Goal: Transaction & Acquisition: Purchase product/service

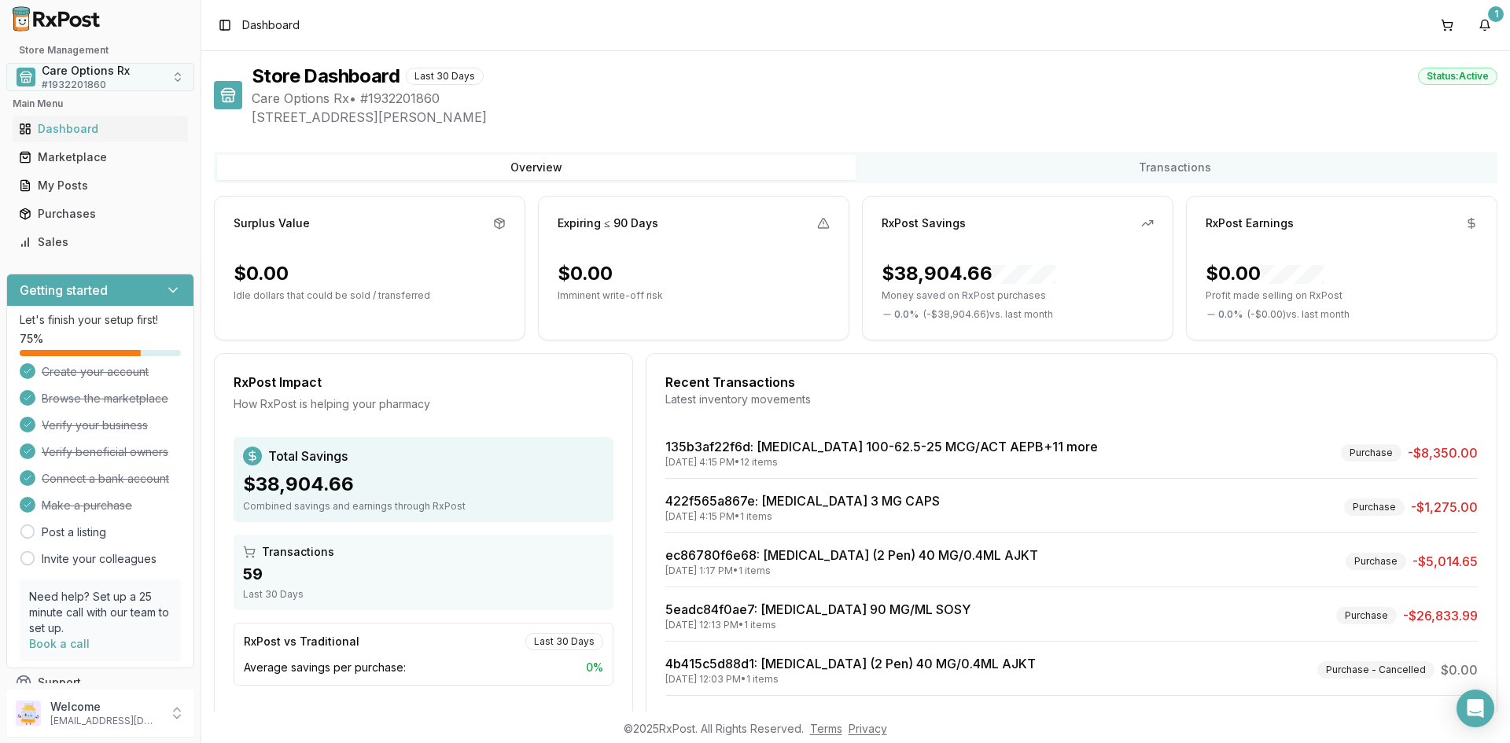
click at [63, 74] on span "Care Options Rx" at bounding box center [86, 71] width 88 height 16
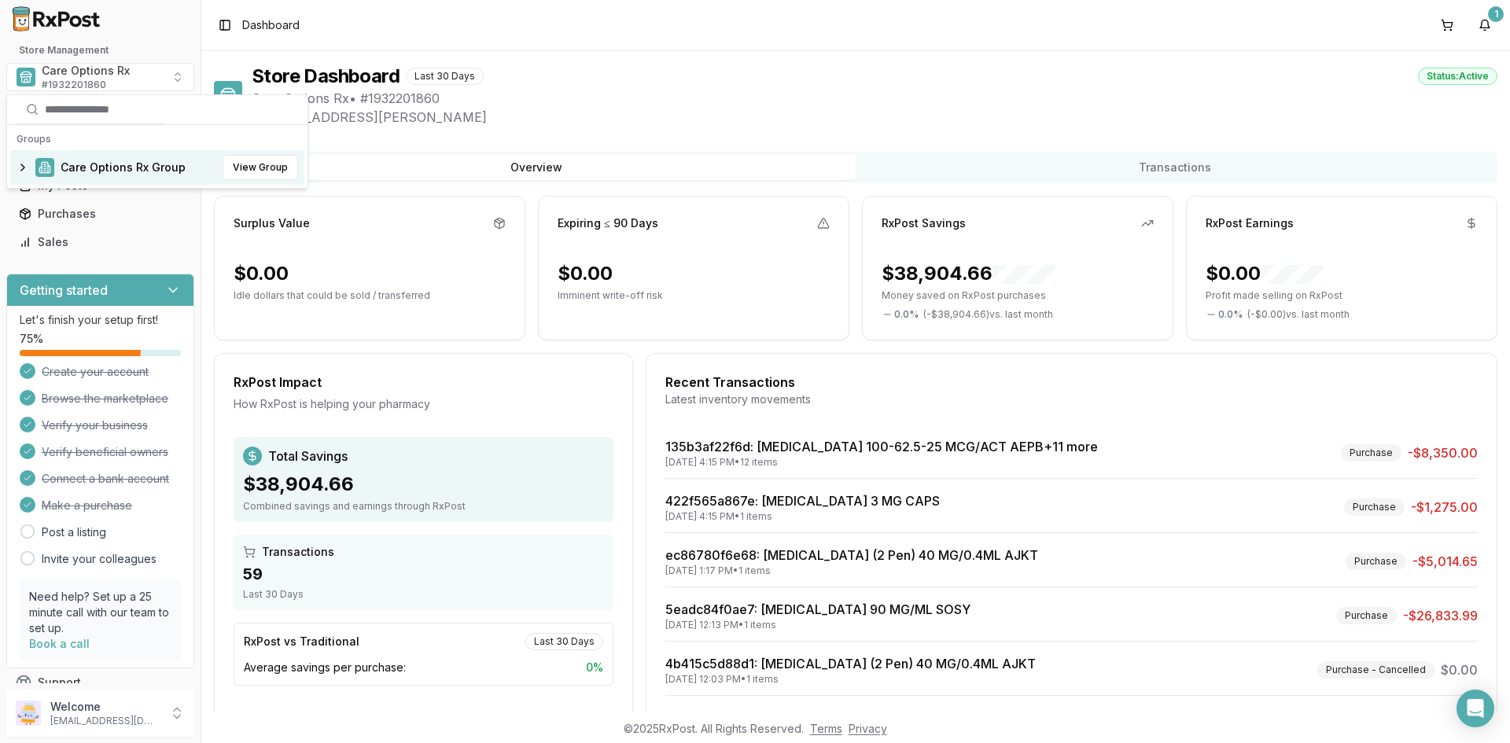
click at [89, 169] on span "Care Options Rx Group" at bounding box center [123, 168] width 125 height 16
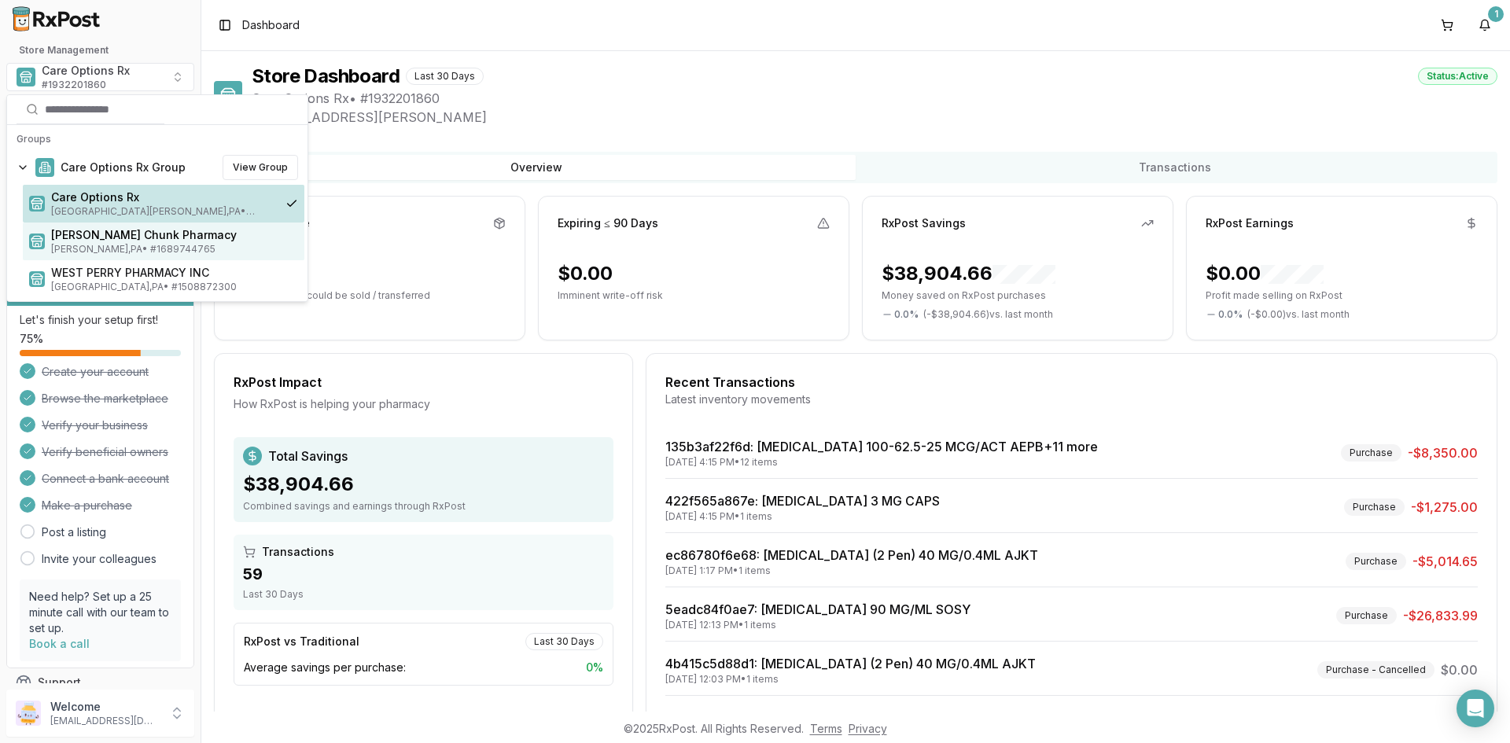
click at [96, 238] on span "Mauch Chunk Pharmacy" at bounding box center [174, 235] width 247 height 16
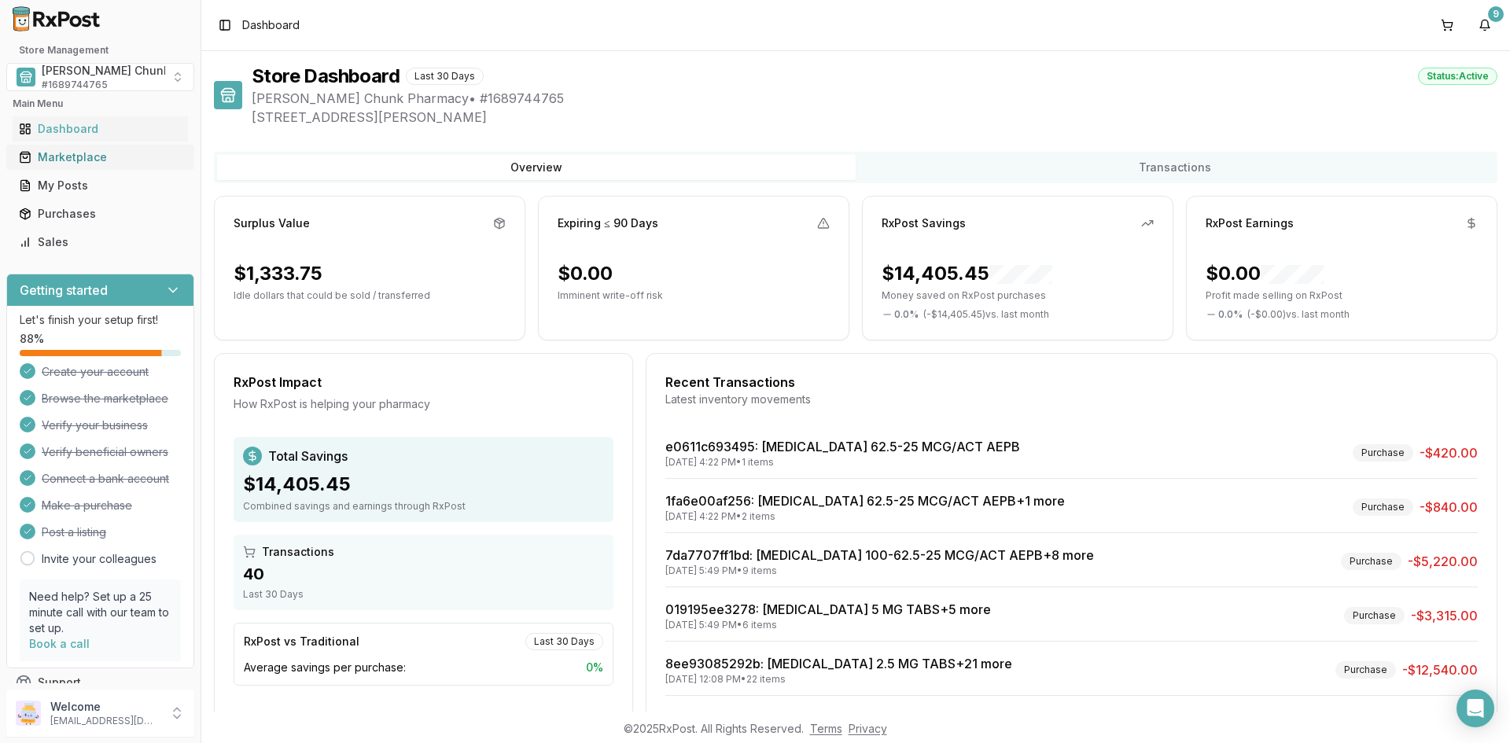
click at [68, 161] on div "Marketplace" at bounding box center [100, 157] width 163 height 16
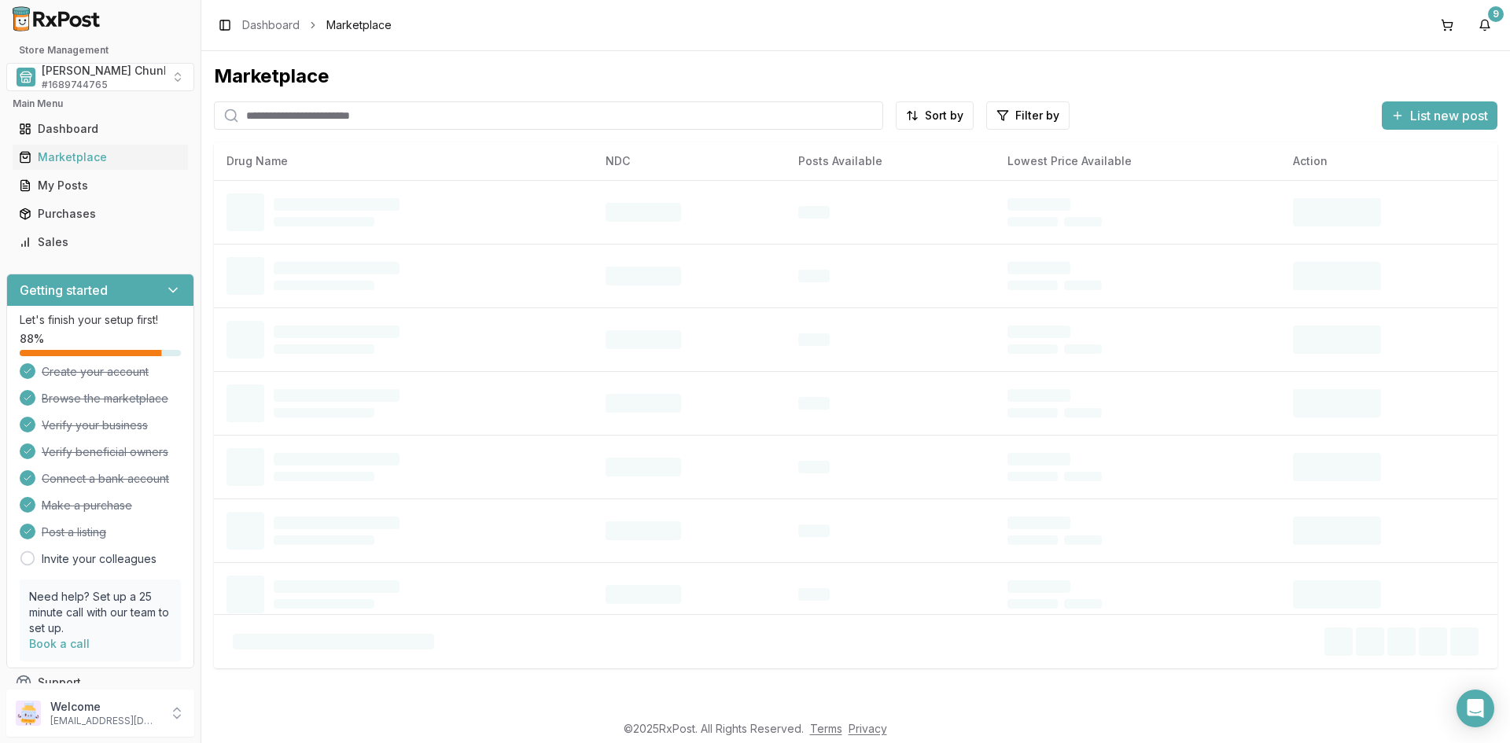
click at [291, 120] on input "search" at bounding box center [548, 115] width 669 height 28
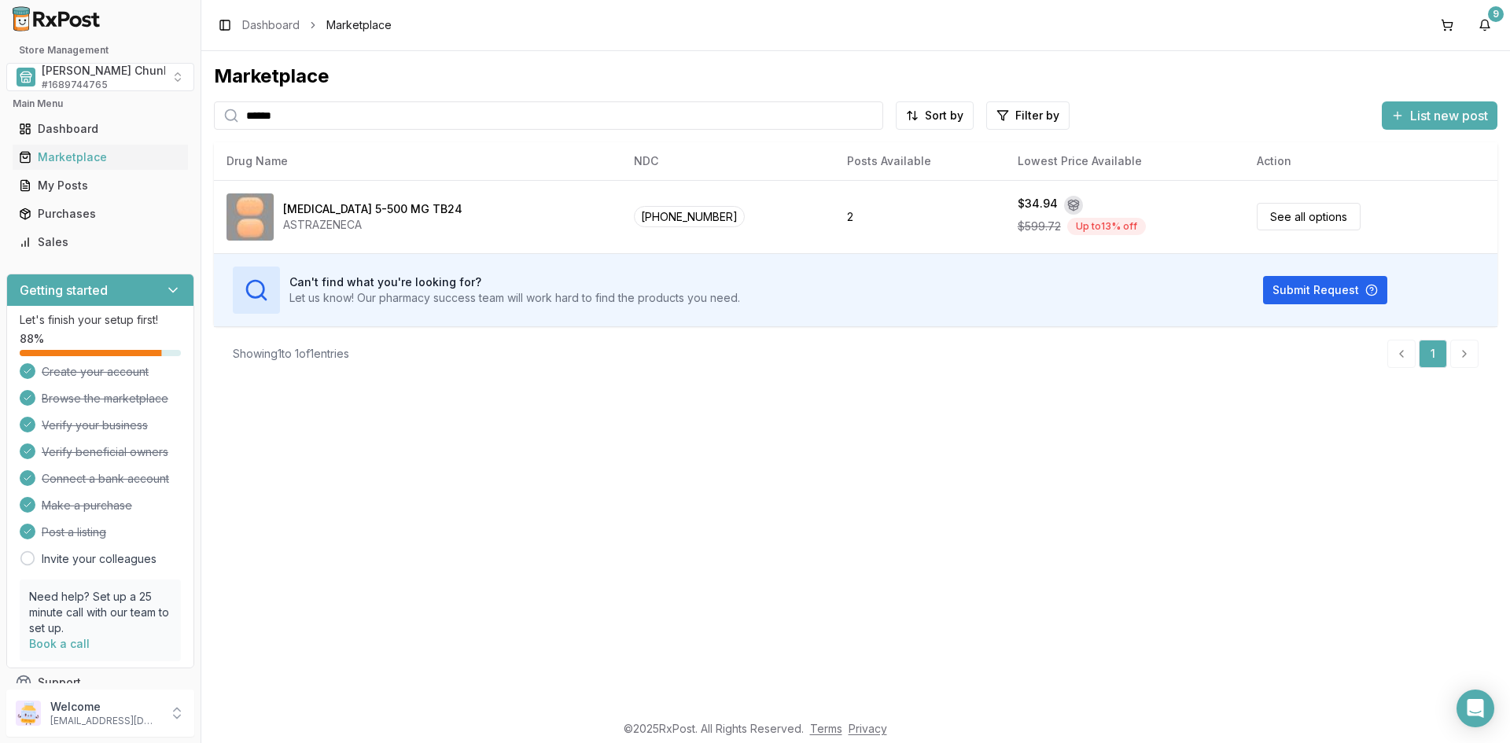
drag, startPoint x: 366, startPoint y: 115, endPoint x: 101, endPoint y: 112, distance: 265.1
click at [105, 115] on div "Store Management Mauch Chunk Pharmacy # 1689744765 Main Menu Dashboard Marketpl…" at bounding box center [755, 371] width 1510 height 743
type input "********"
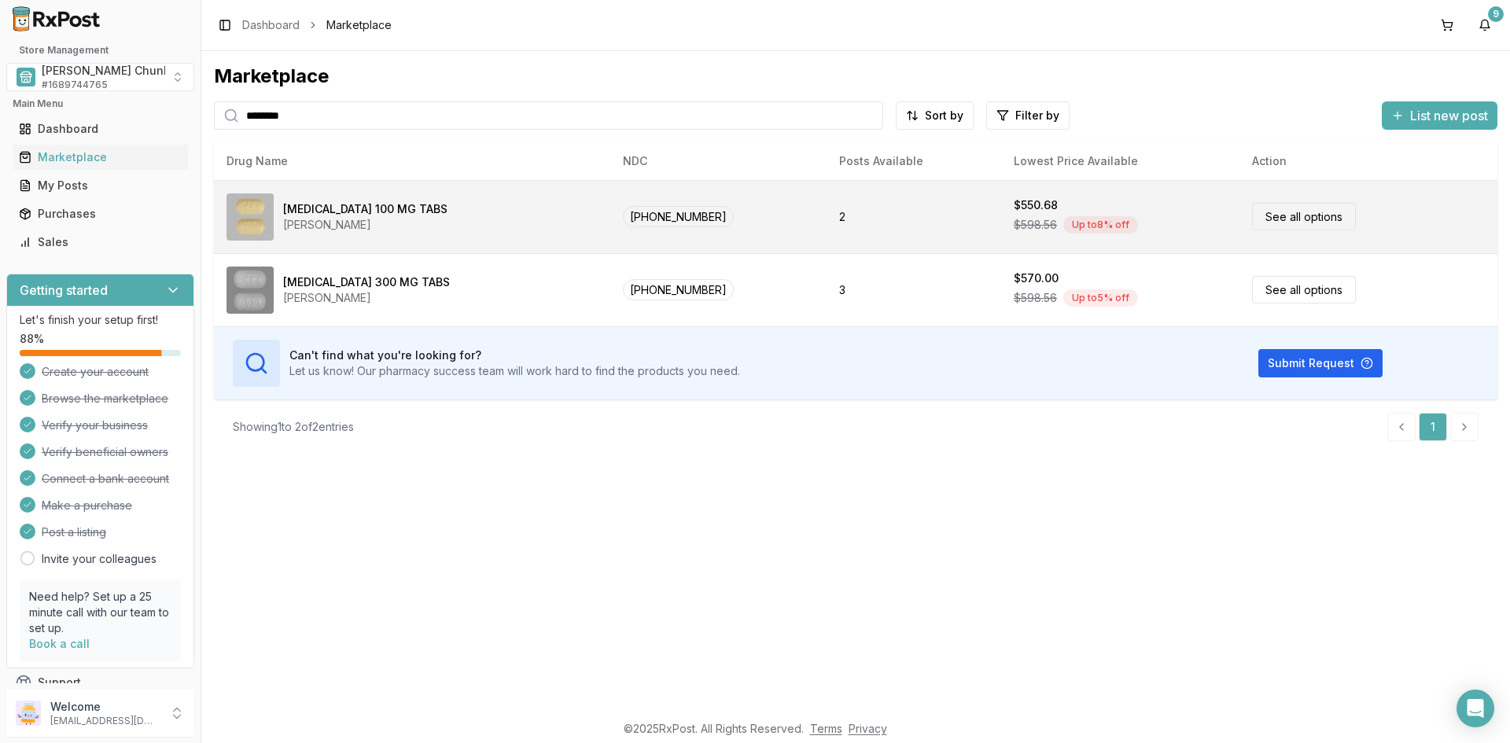
click at [317, 218] on div "JANSSEN" at bounding box center [365, 225] width 164 height 16
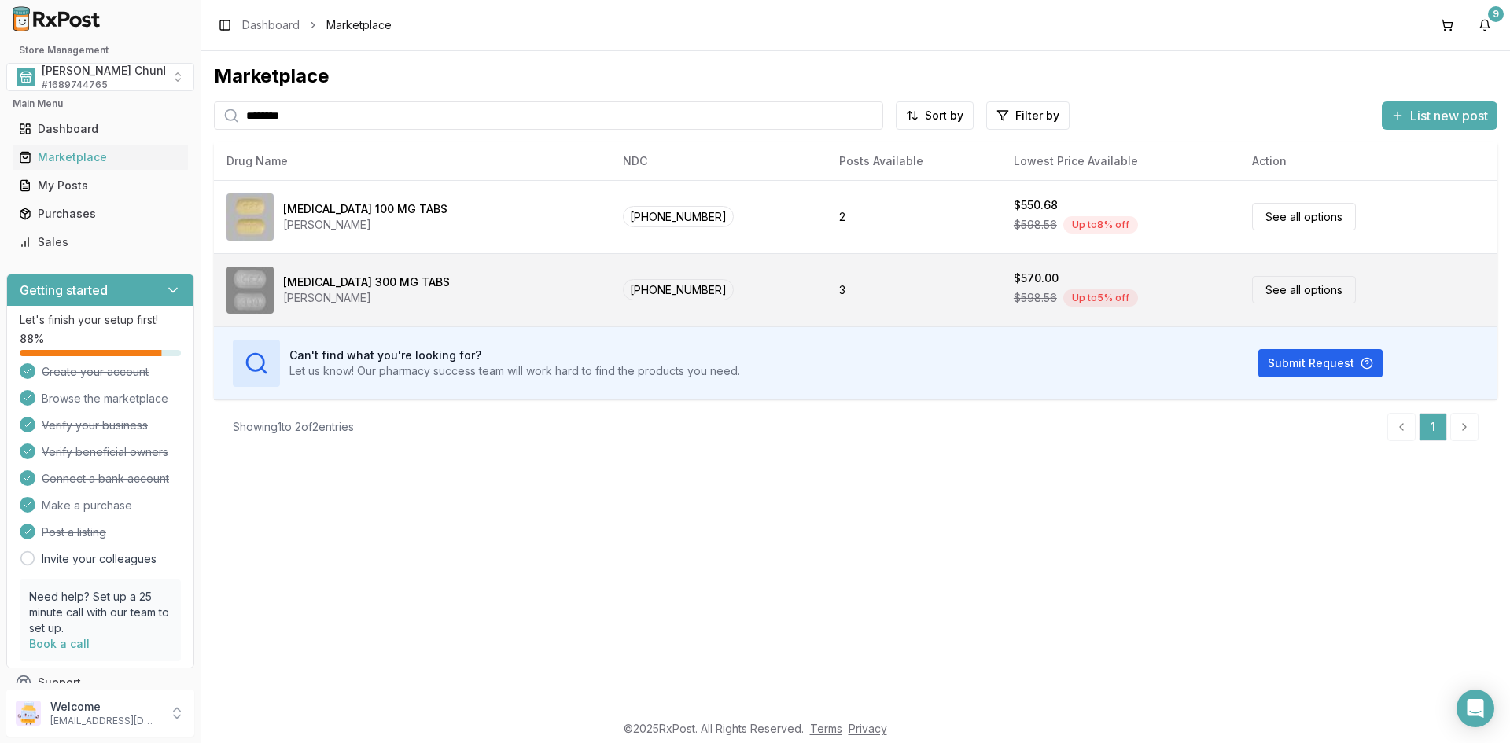
click at [339, 285] on div "Invokana 300 MG TABS" at bounding box center [366, 282] width 167 height 16
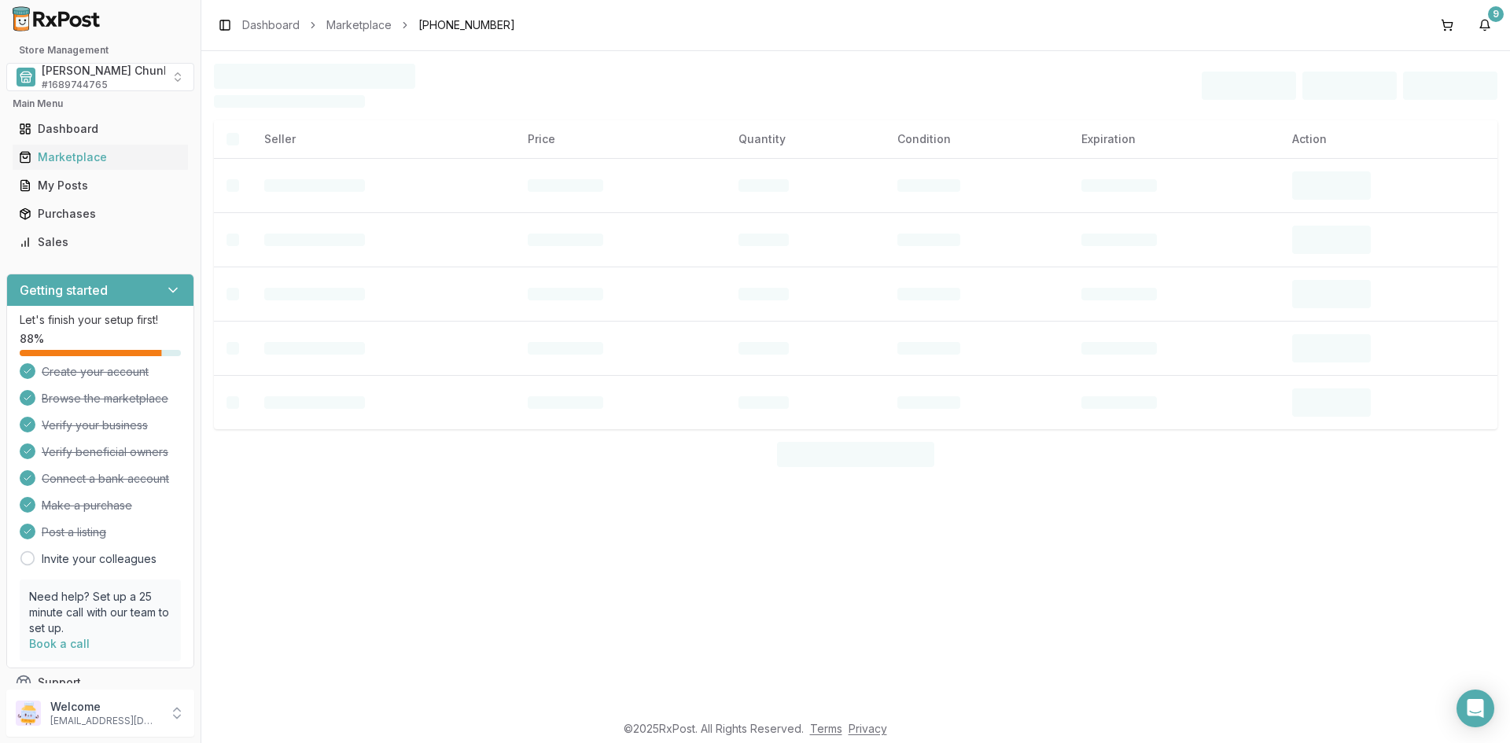
click at [339, 285] on td at bounding box center [383, 294] width 263 height 54
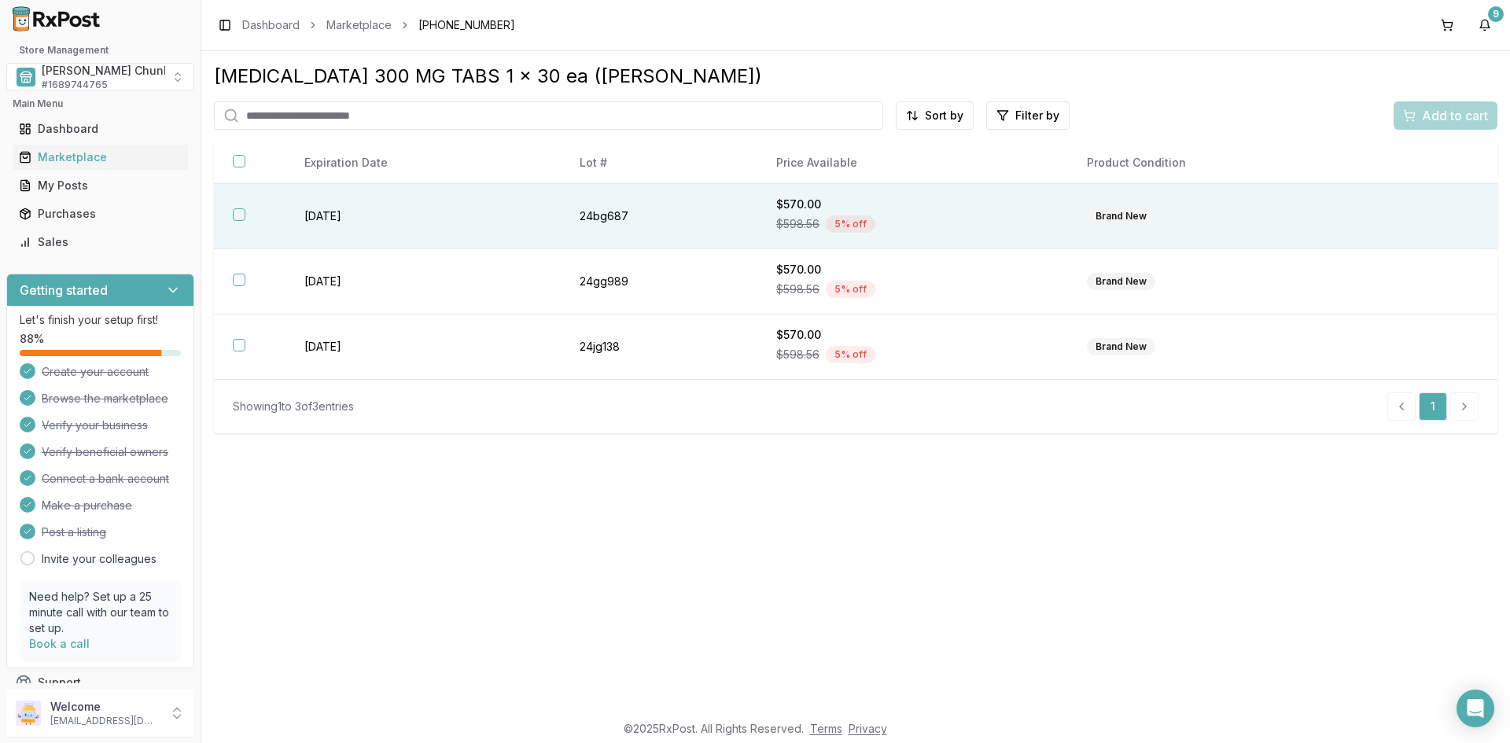
click at [245, 214] on th at bounding box center [250, 216] width 72 height 65
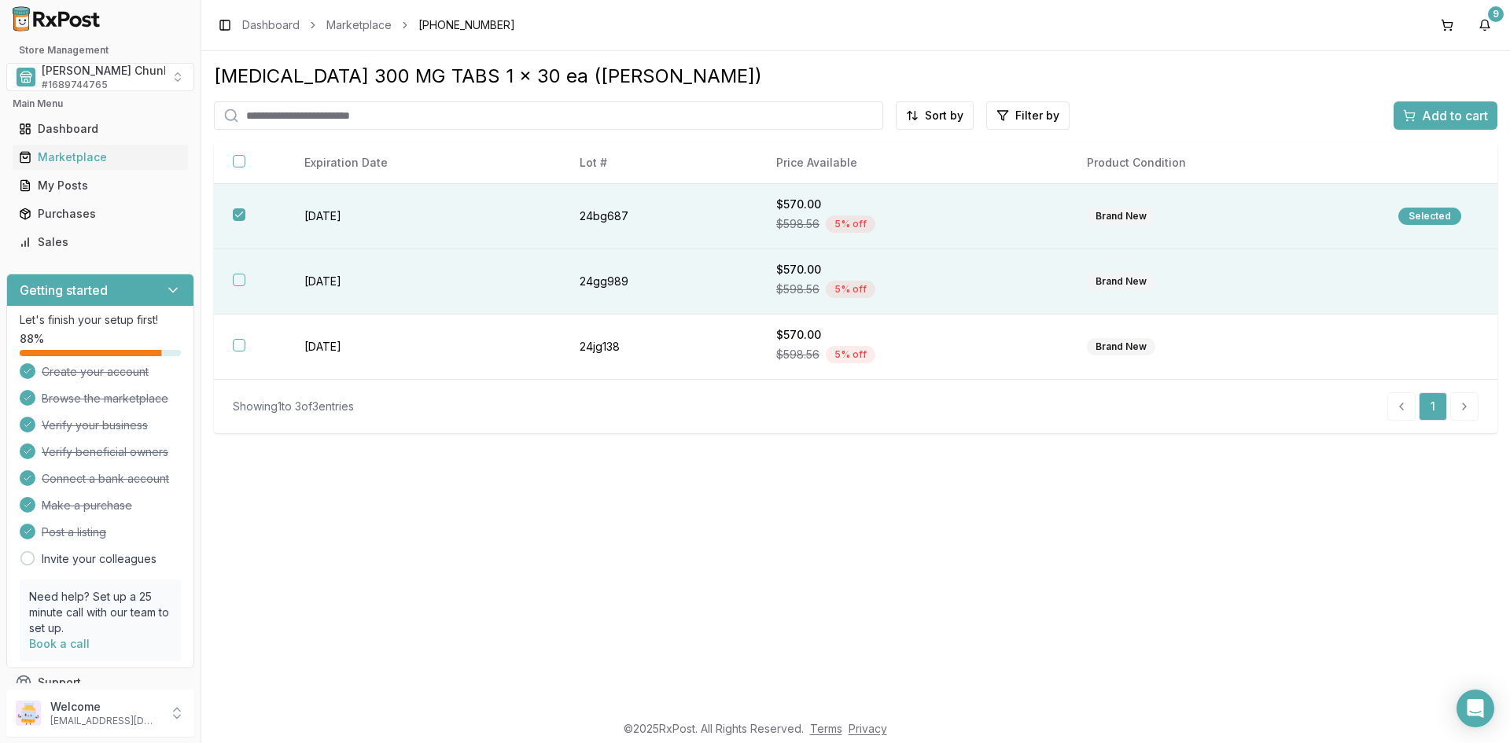
click at [243, 276] on button "button" at bounding box center [239, 280] width 13 height 13
click at [1420, 116] on div "Add to cart" at bounding box center [1445, 115] width 85 height 19
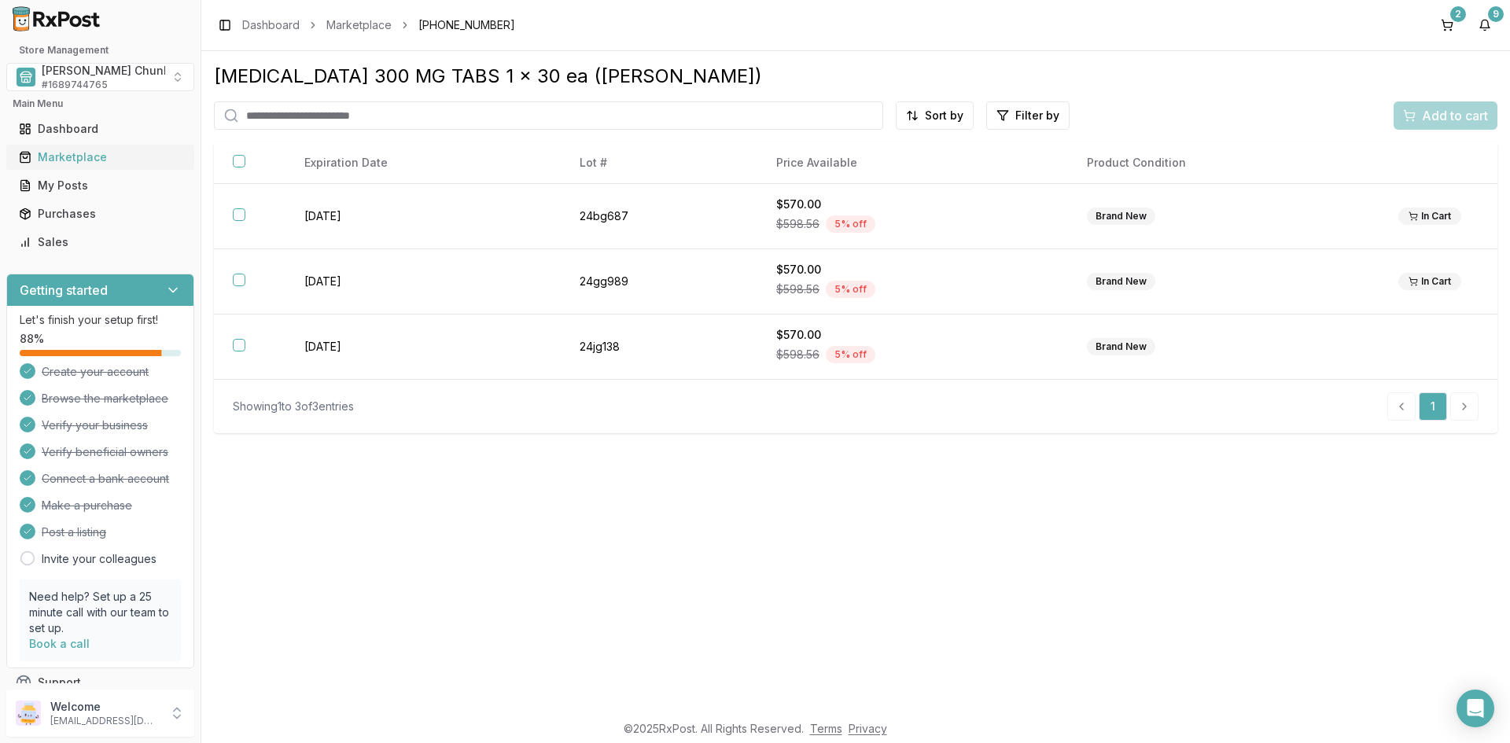
drag, startPoint x: 79, startPoint y: 154, endPoint x: 134, endPoint y: 155, distance: 55.1
click at [79, 154] on div "Marketplace" at bounding box center [100, 157] width 163 height 16
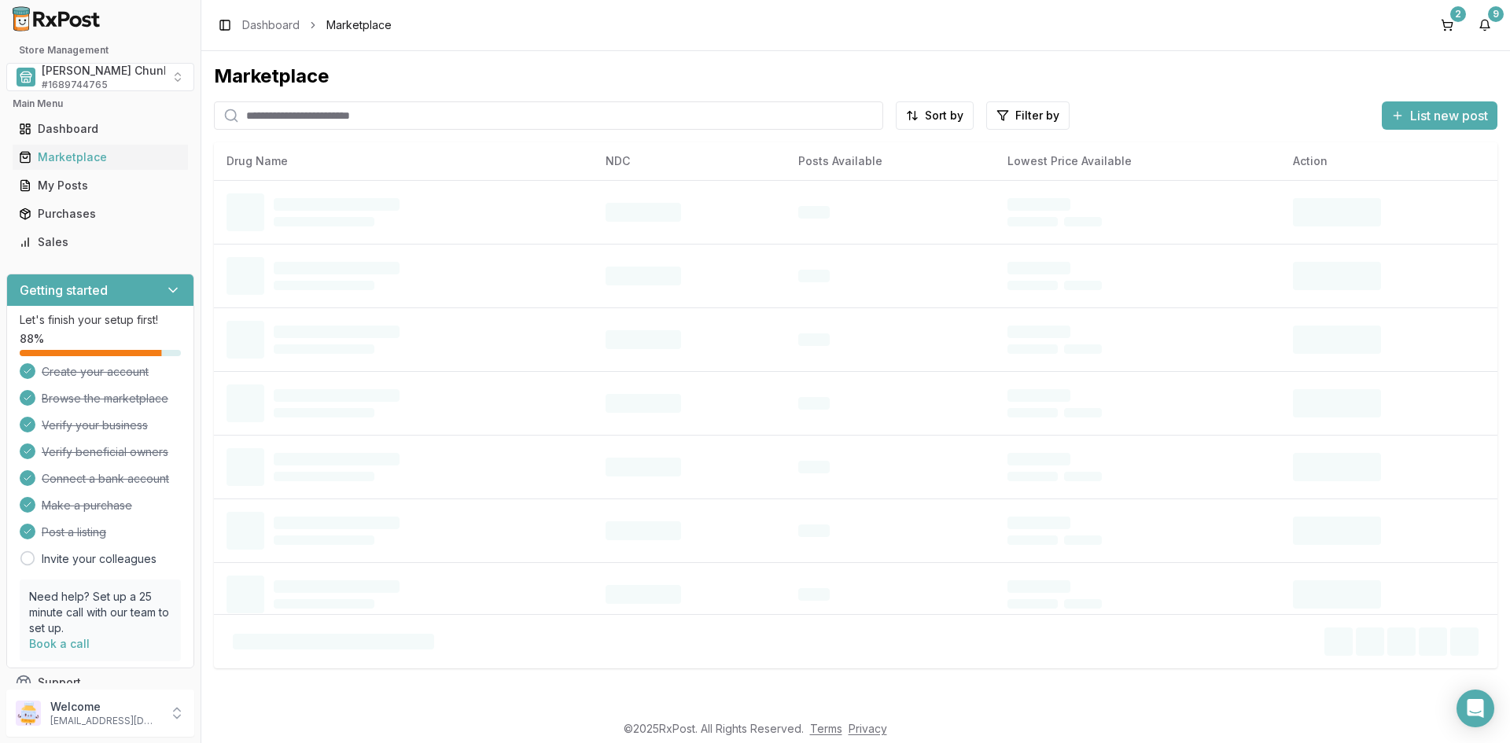
click at [305, 116] on input "search" at bounding box center [548, 115] width 669 height 28
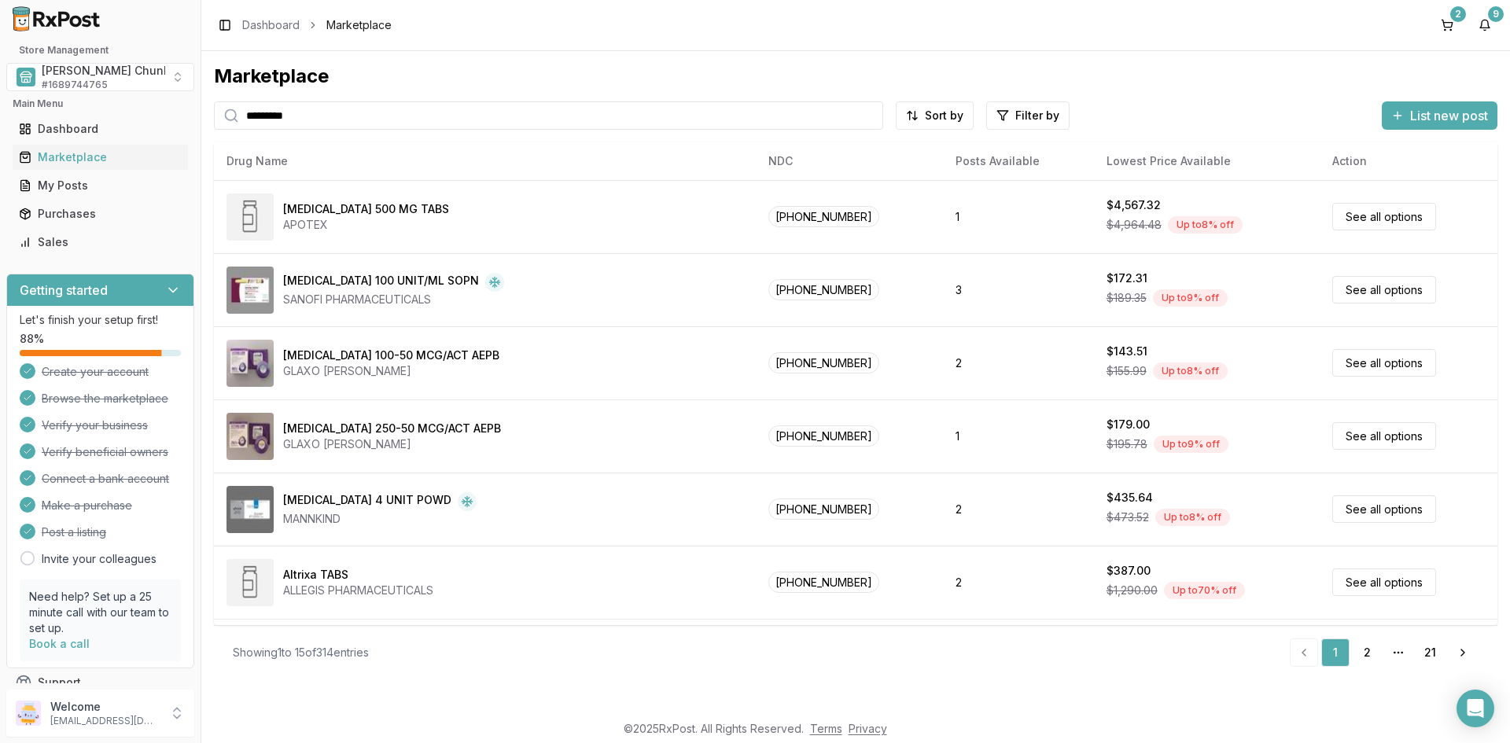
type input "*********"
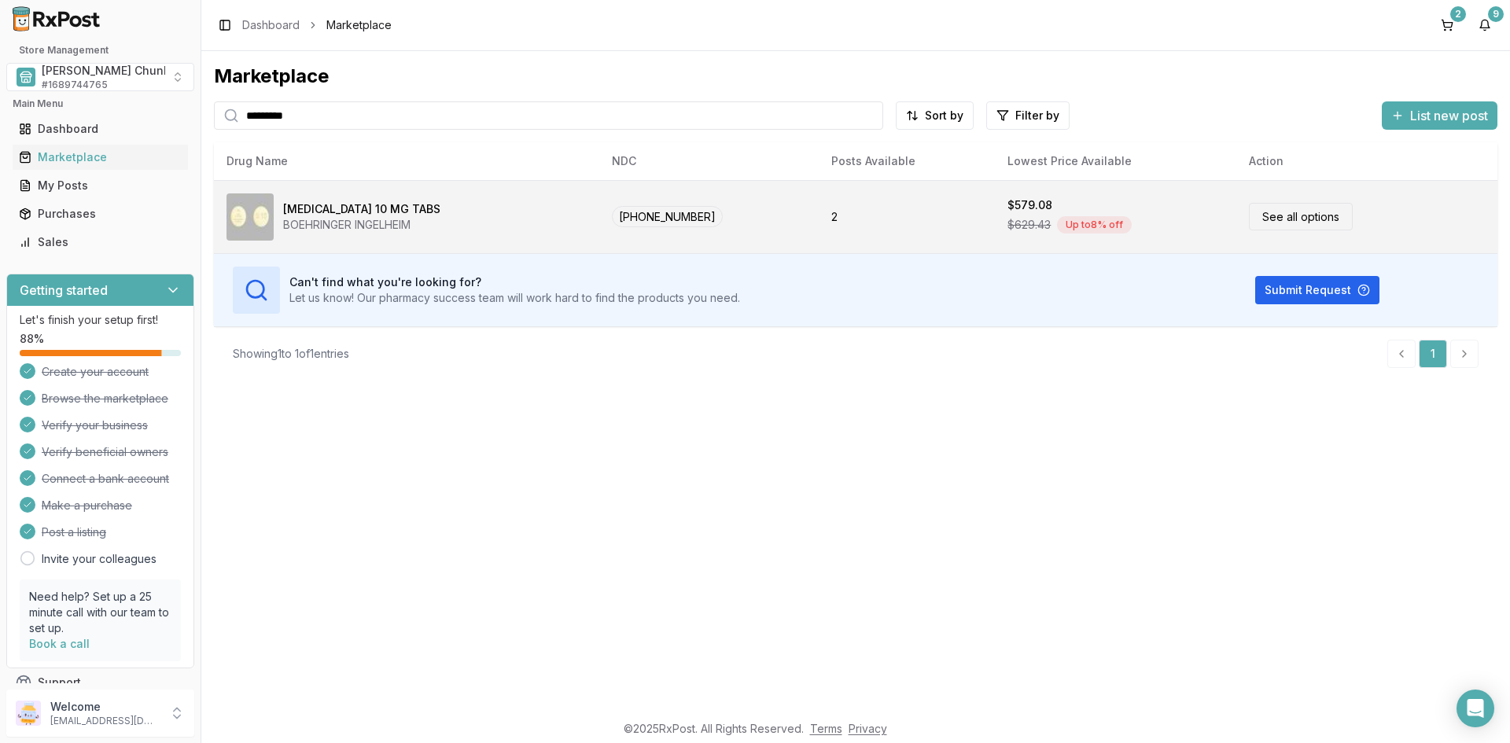
click at [395, 212] on div "[MEDICAL_DATA] 10 MG TABS" at bounding box center [361, 209] width 157 height 16
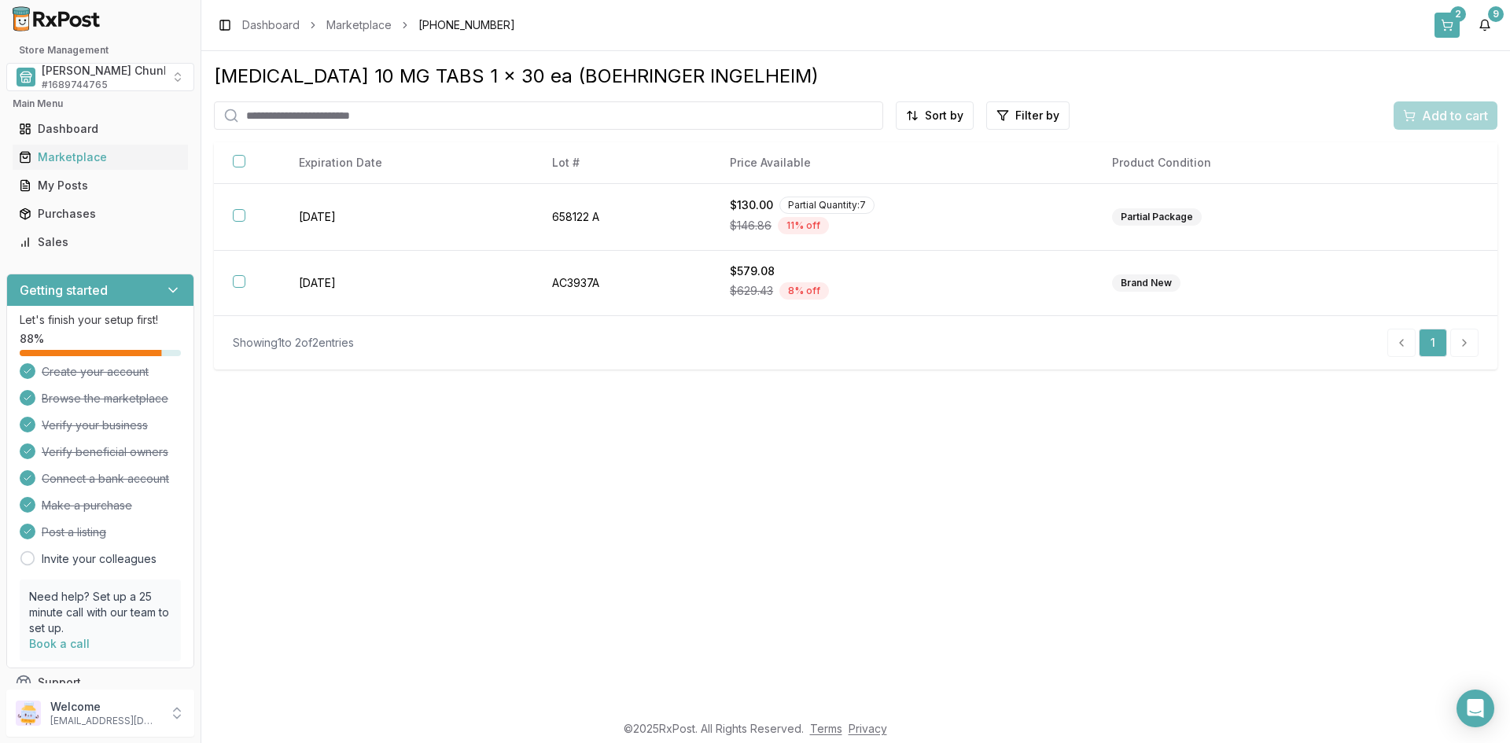
click at [1451, 20] on button "2" at bounding box center [1447, 25] width 25 height 25
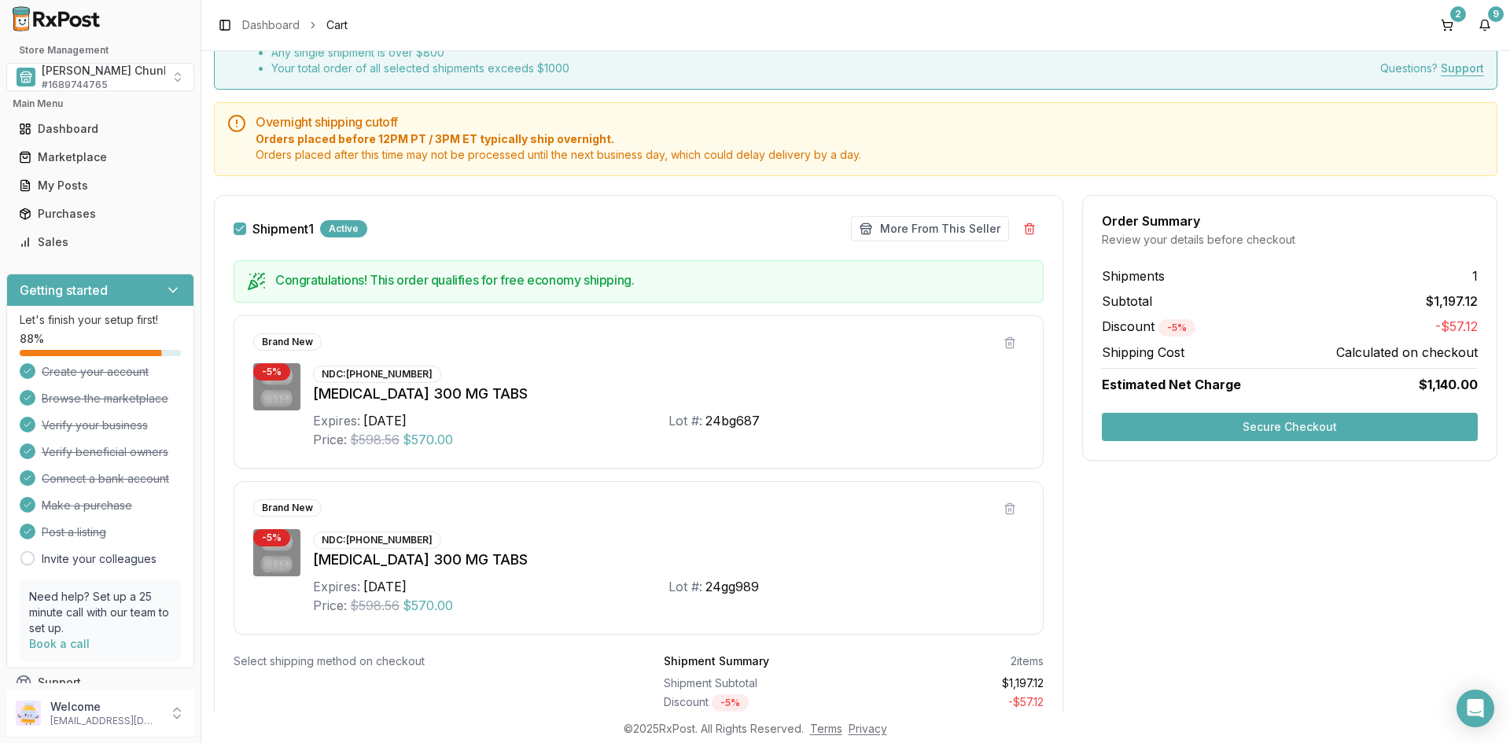
scroll to position [203, 0]
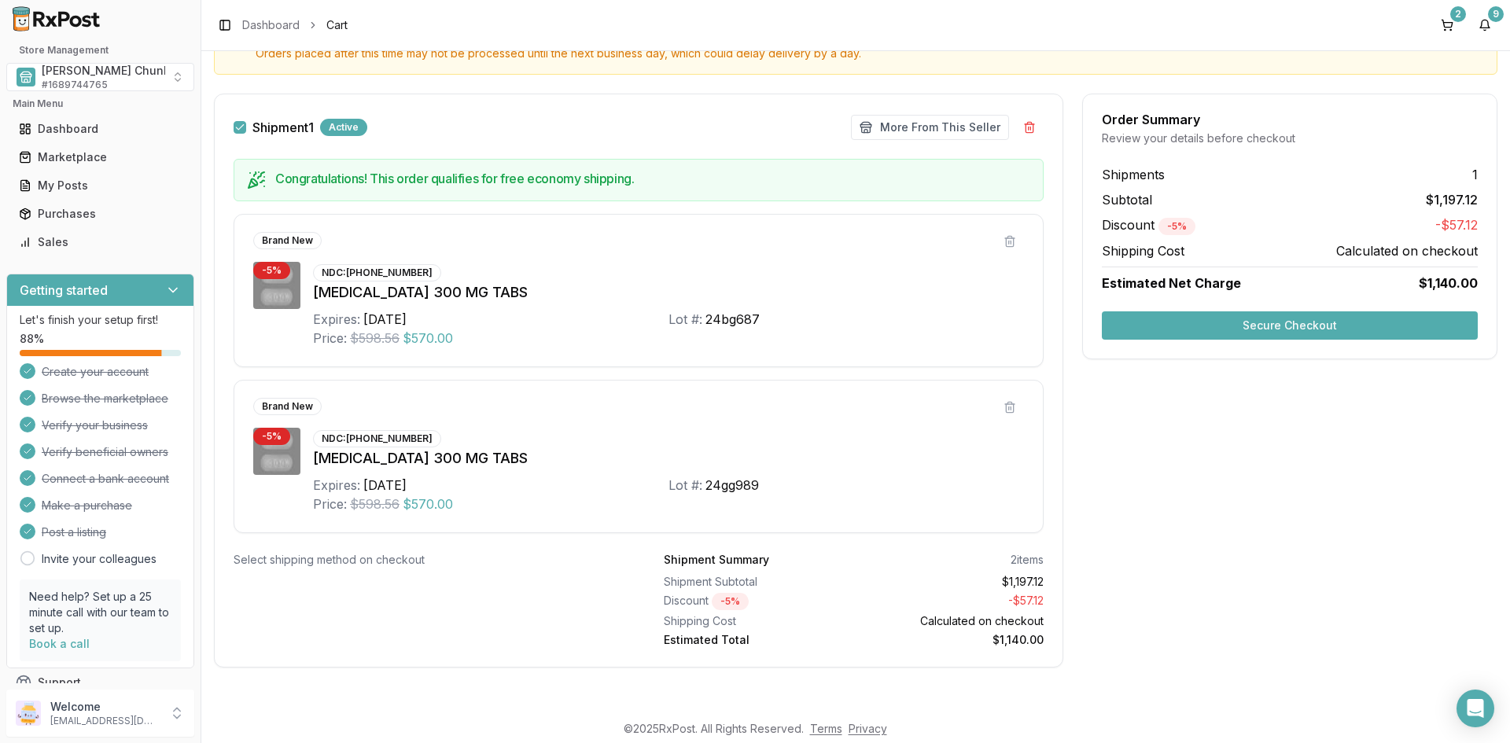
click at [1244, 330] on button "Secure Checkout" at bounding box center [1290, 325] width 376 height 28
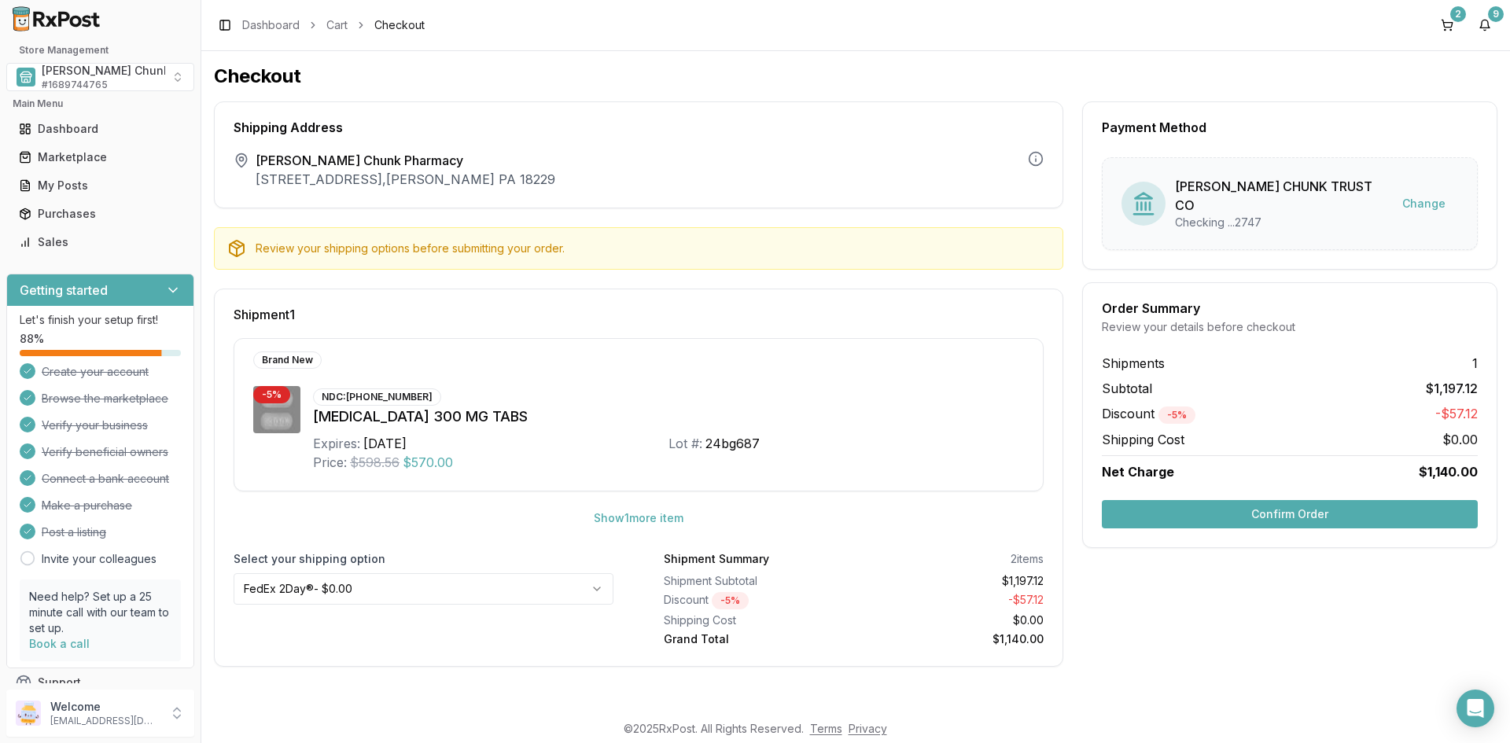
click at [1229, 512] on button "Confirm Order" at bounding box center [1290, 514] width 376 height 28
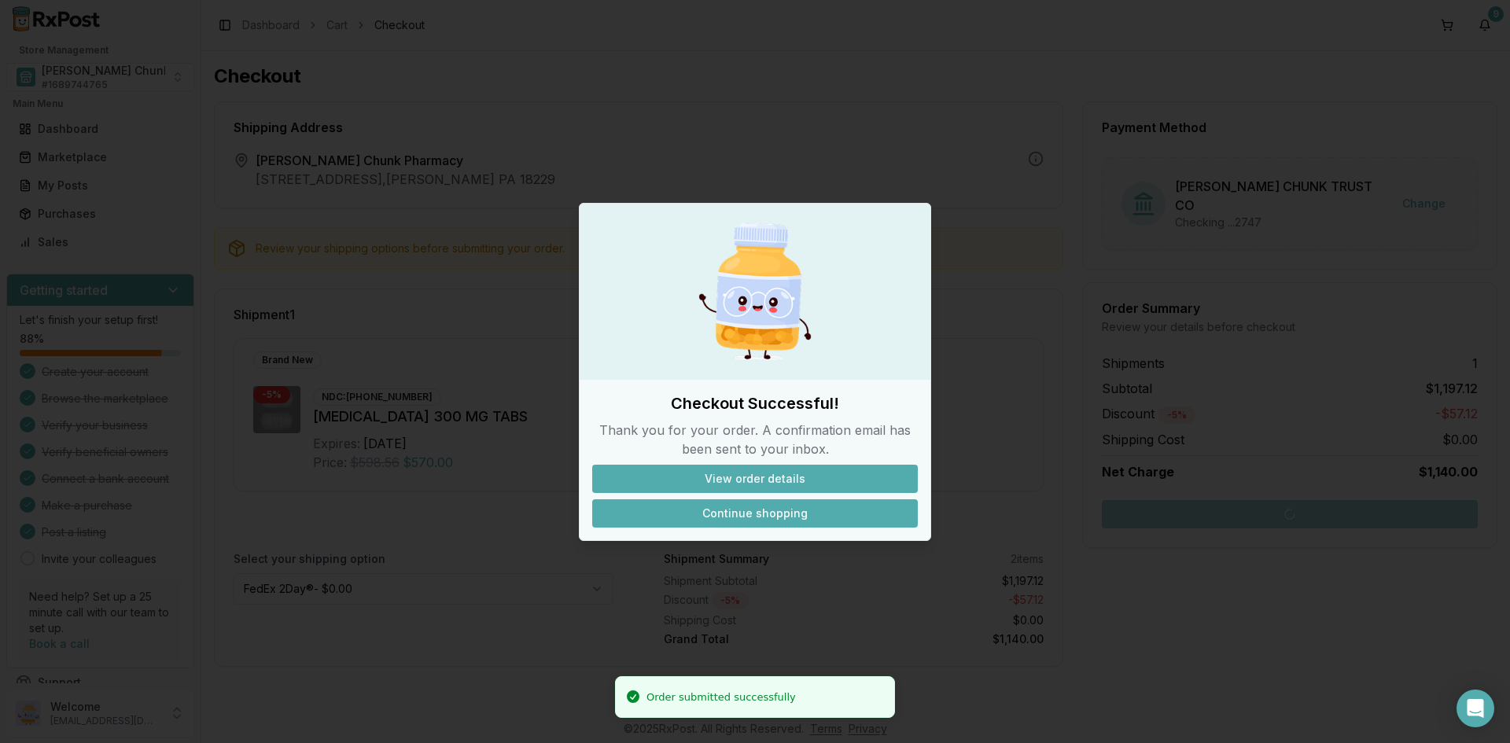
click at [764, 511] on button "Continue shopping" at bounding box center [755, 513] width 326 height 28
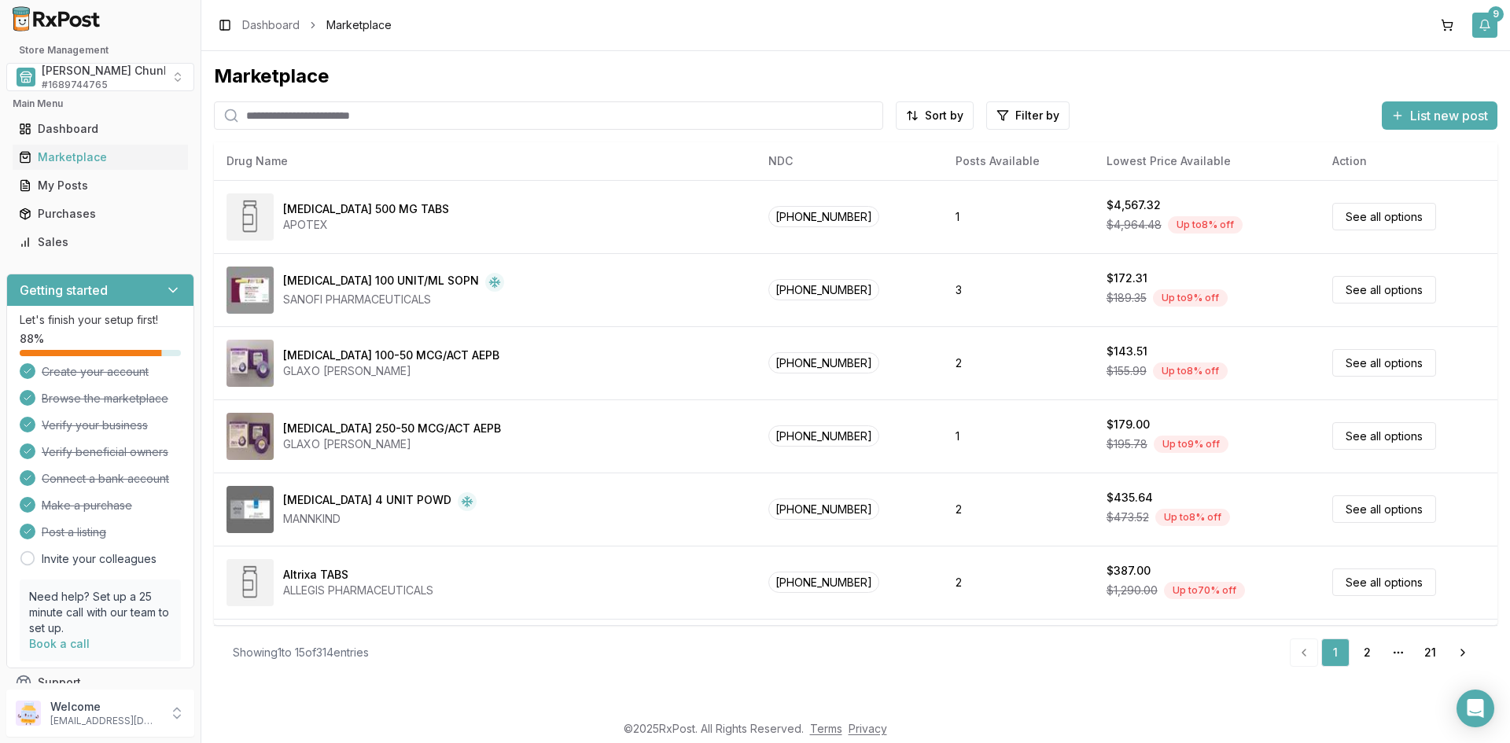
click at [1490, 28] on button "9" at bounding box center [1484, 25] width 25 height 25
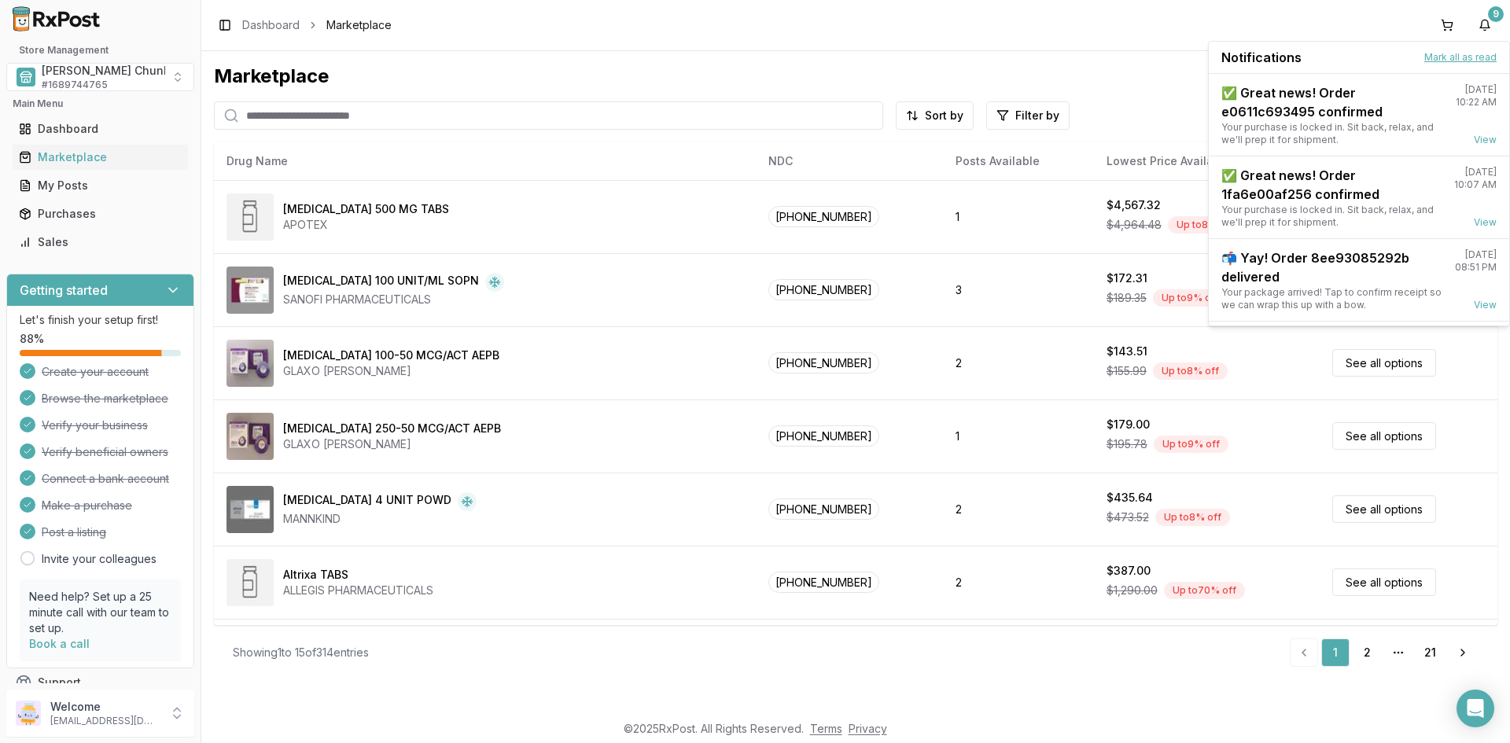
click at [1450, 53] on button "Mark all as read" at bounding box center [1460, 57] width 72 height 13
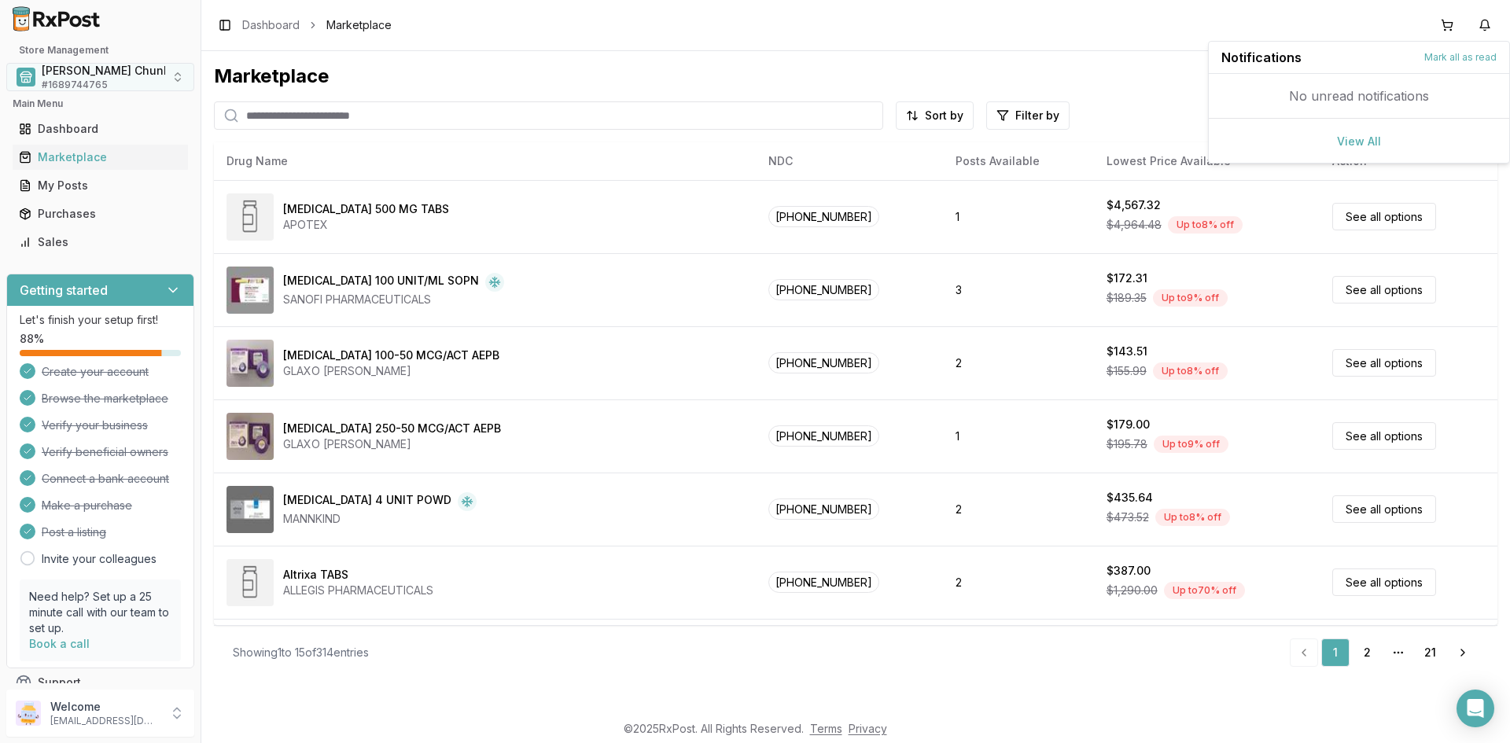
click at [73, 75] on span "Mauch Chunk Pharmacy" at bounding box center [135, 71] width 186 height 16
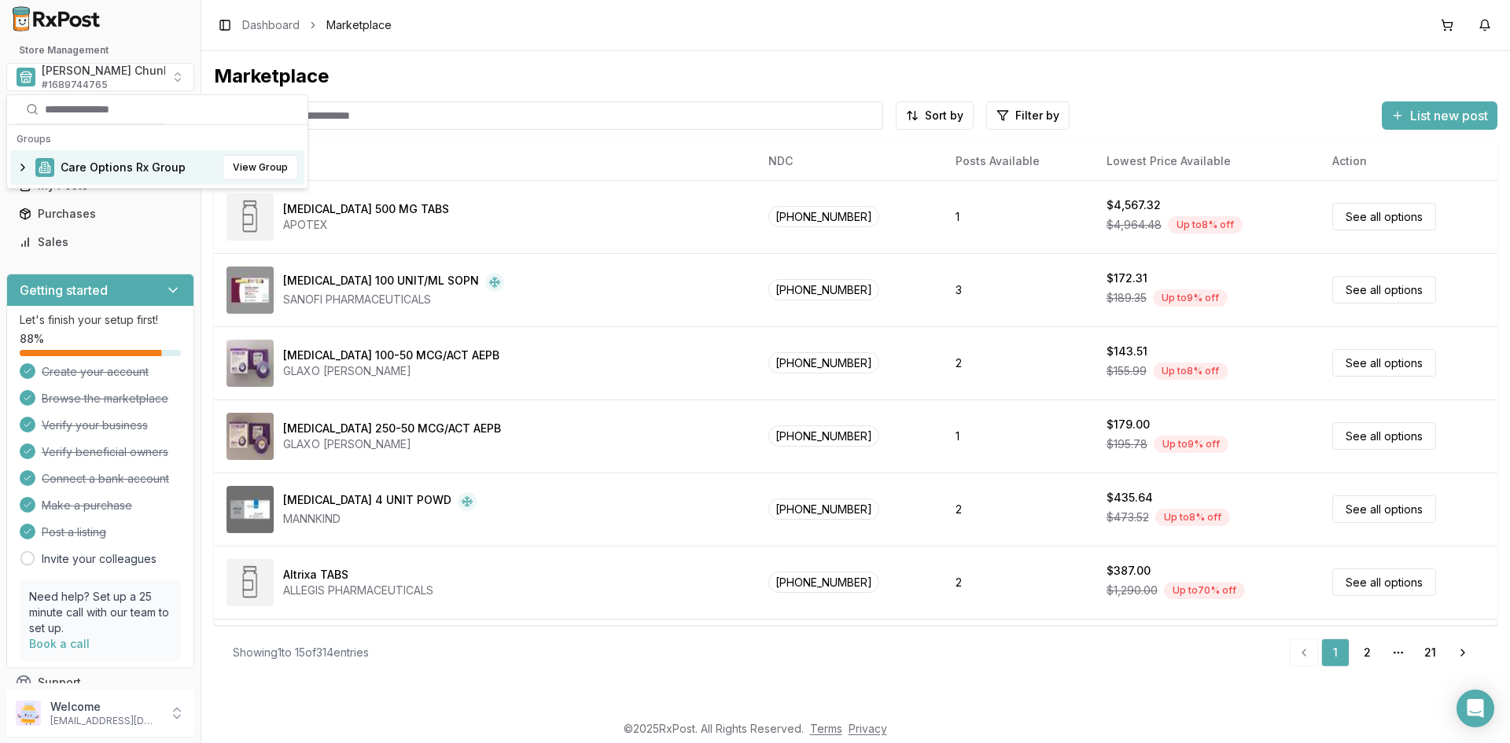
click at [94, 161] on span "Care Options Rx Group" at bounding box center [123, 168] width 125 height 16
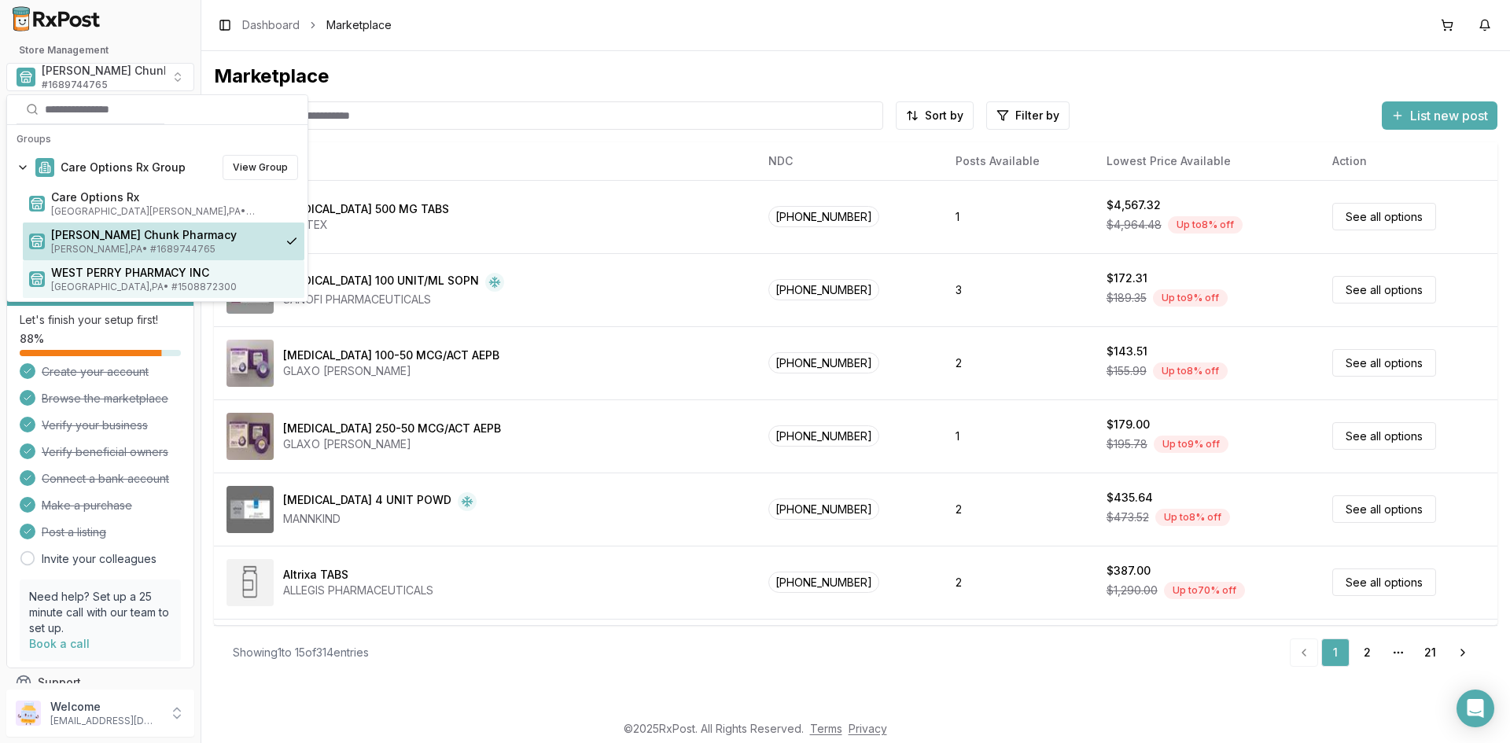
click at [103, 278] on span "WEST PERRY PHARMACY INC" at bounding box center [174, 273] width 247 height 16
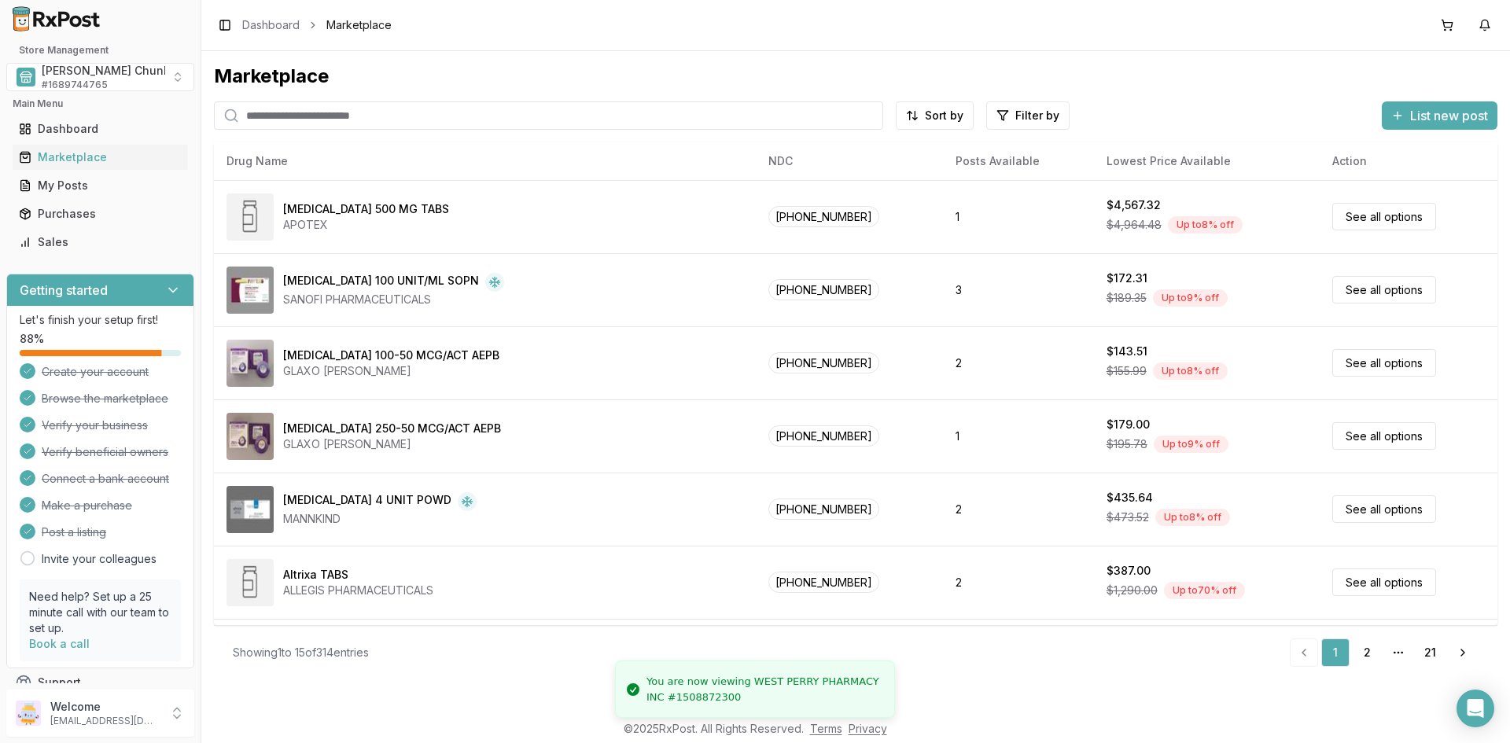
click at [356, 116] on input "search" at bounding box center [548, 115] width 669 height 28
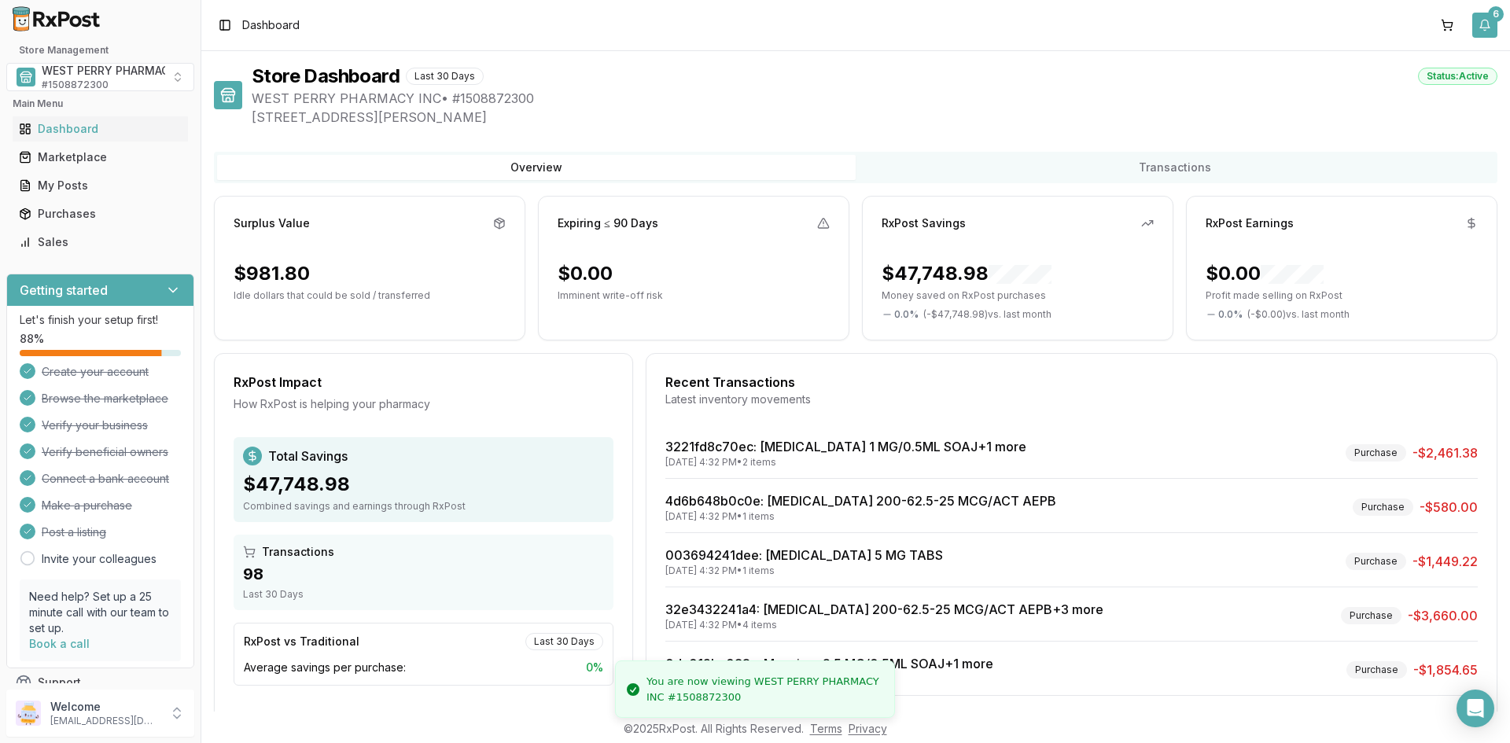
click at [1489, 26] on button "6" at bounding box center [1484, 25] width 25 height 25
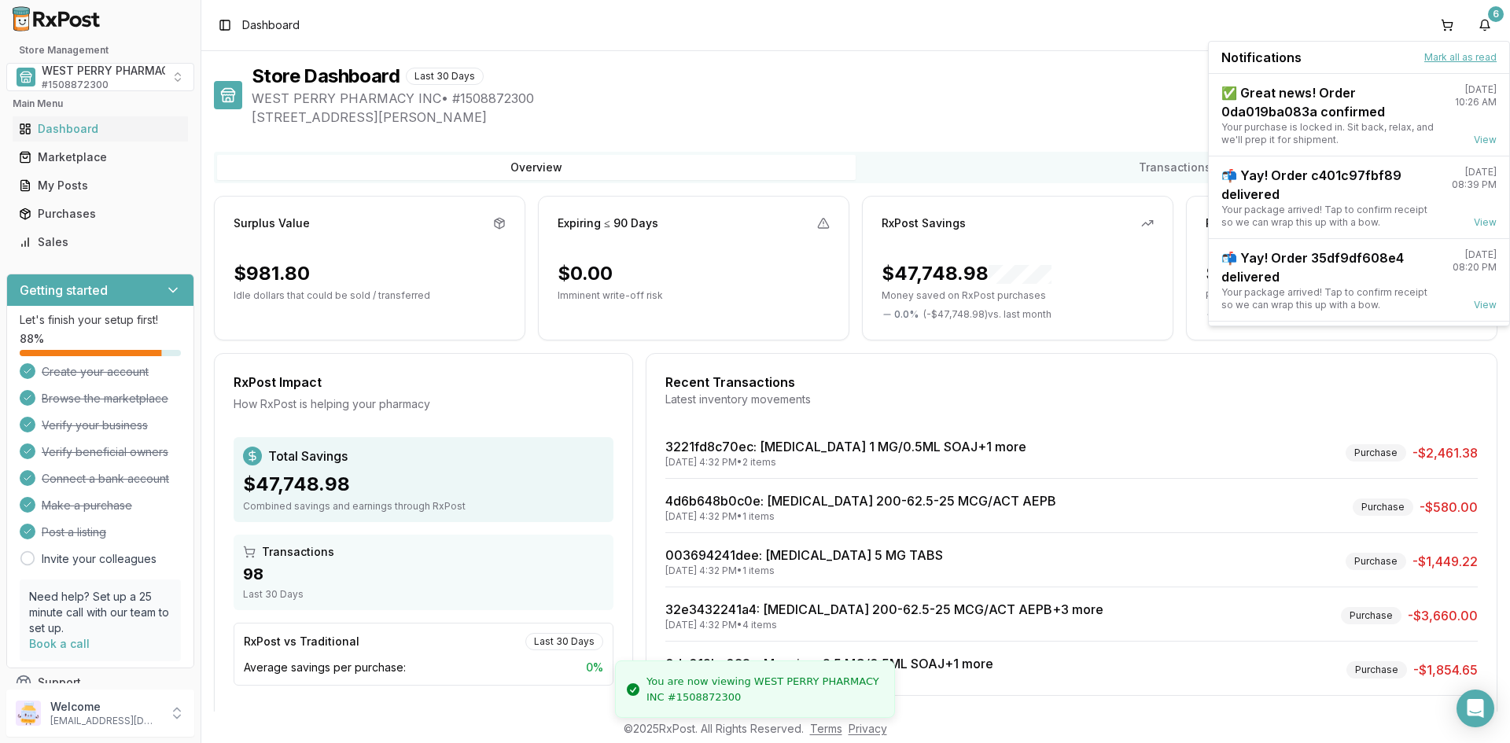
click at [1449, 55] on button "Mark all as read" at bounding box center [1460, 57] width 72 height 13
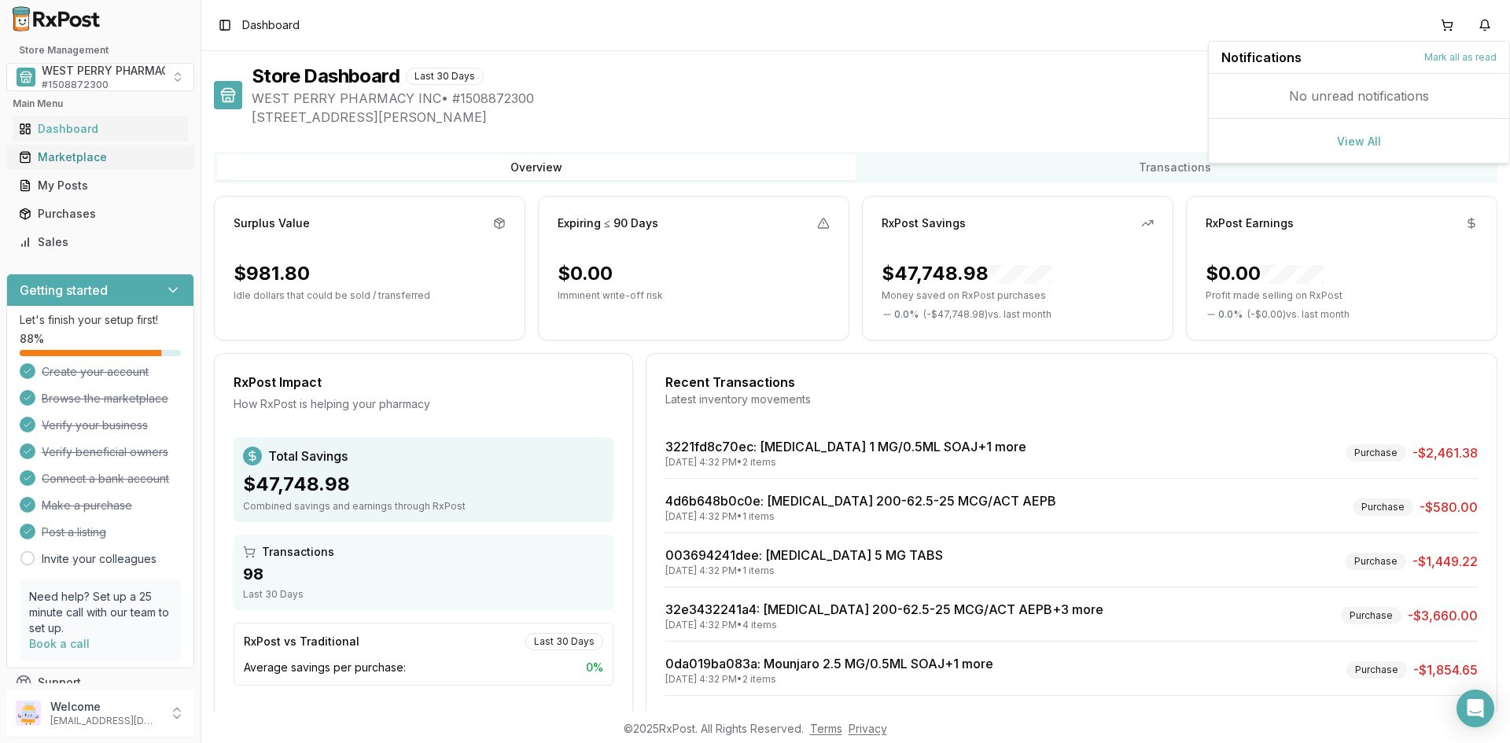
click at [80, 155] on div "Marketplace" at bounding box center [100, 157] width 163 height 16
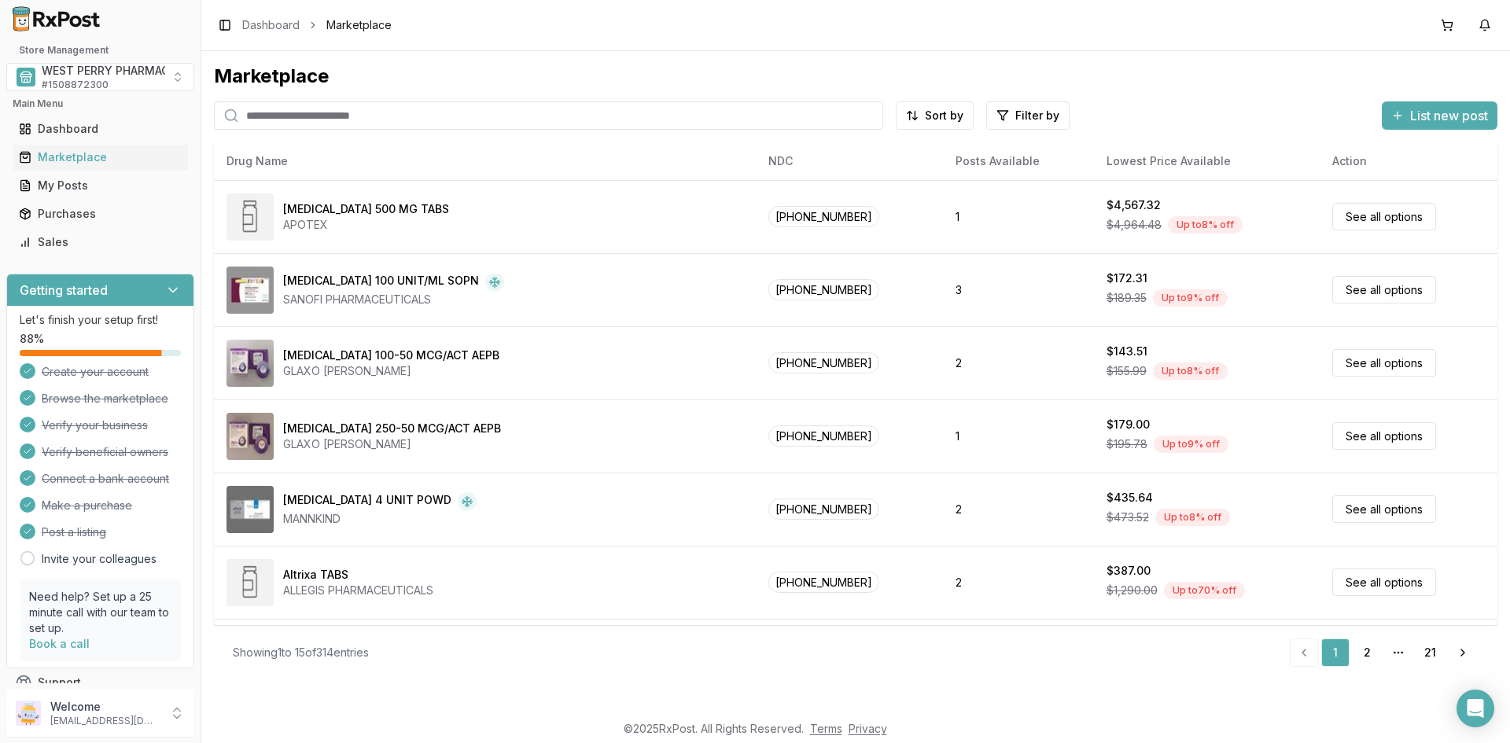
click at [310, 112] on input "search" at bounding box center [548, 115] width 669 height 28
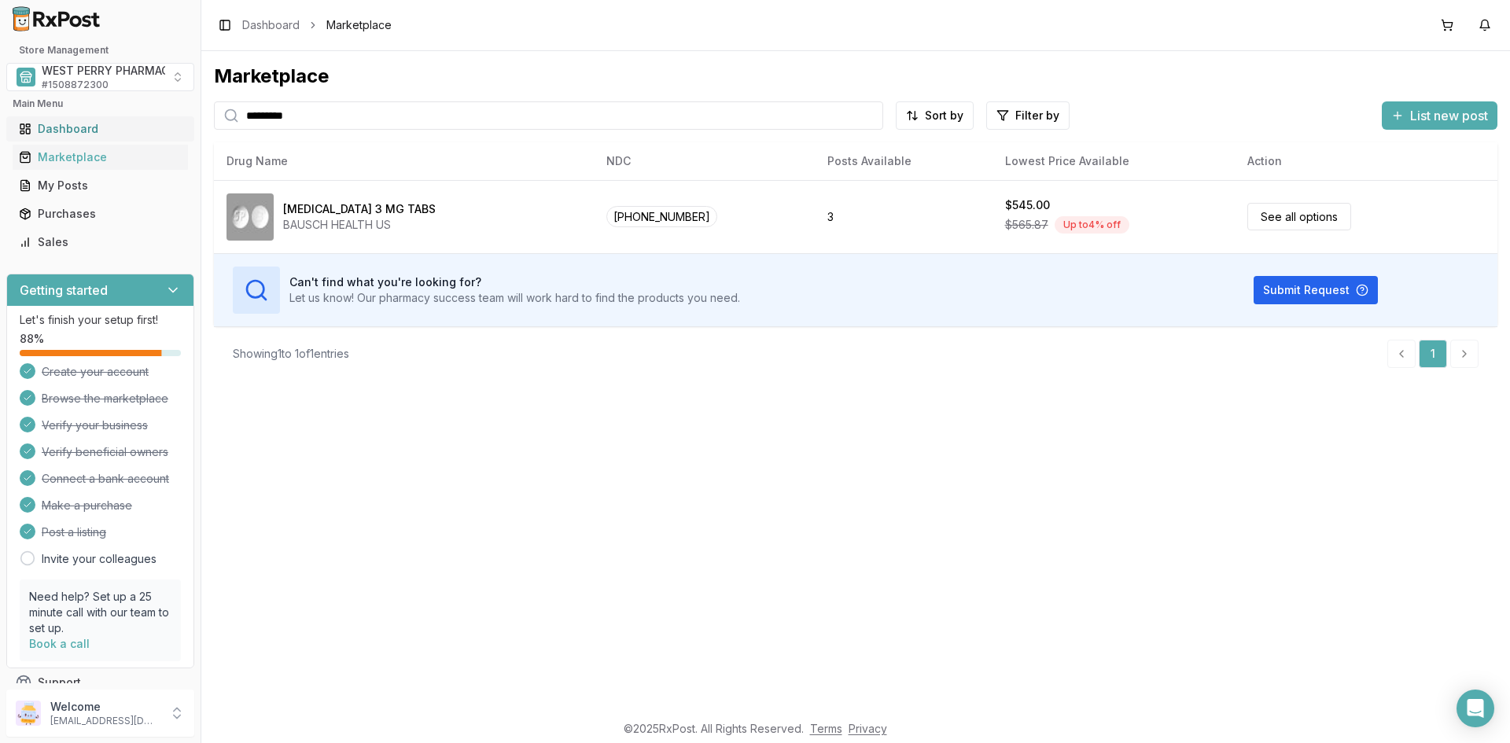
drag, startPoint x: 153, startPoint y: 118, endPoint x: 144, endPoint y: 118, distance: 8.7
click at [144, 118] on div "Store Management WEST PERRY PHARMACY INC # 1508872300 Main Menu Dashboard Marke…" at bounding box center [755, 371] width 1510 height 743
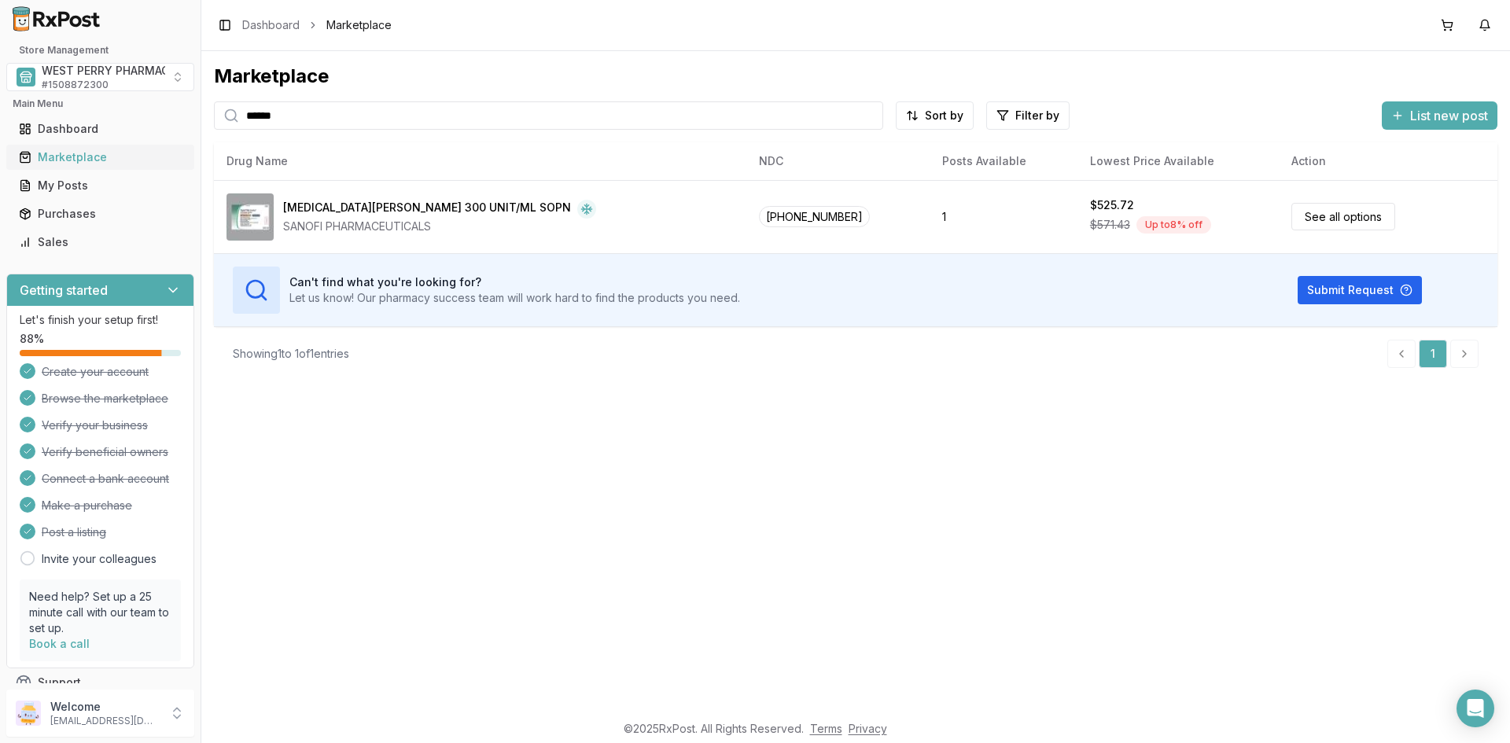
drag, startPoint x: 73, startPoint y: 158, endPoint x: 86, endPoint y: 162, distance: 13.2
click at [73, 158] on div "Marketplace" at bounding box center [100, 157] width 163 height 16
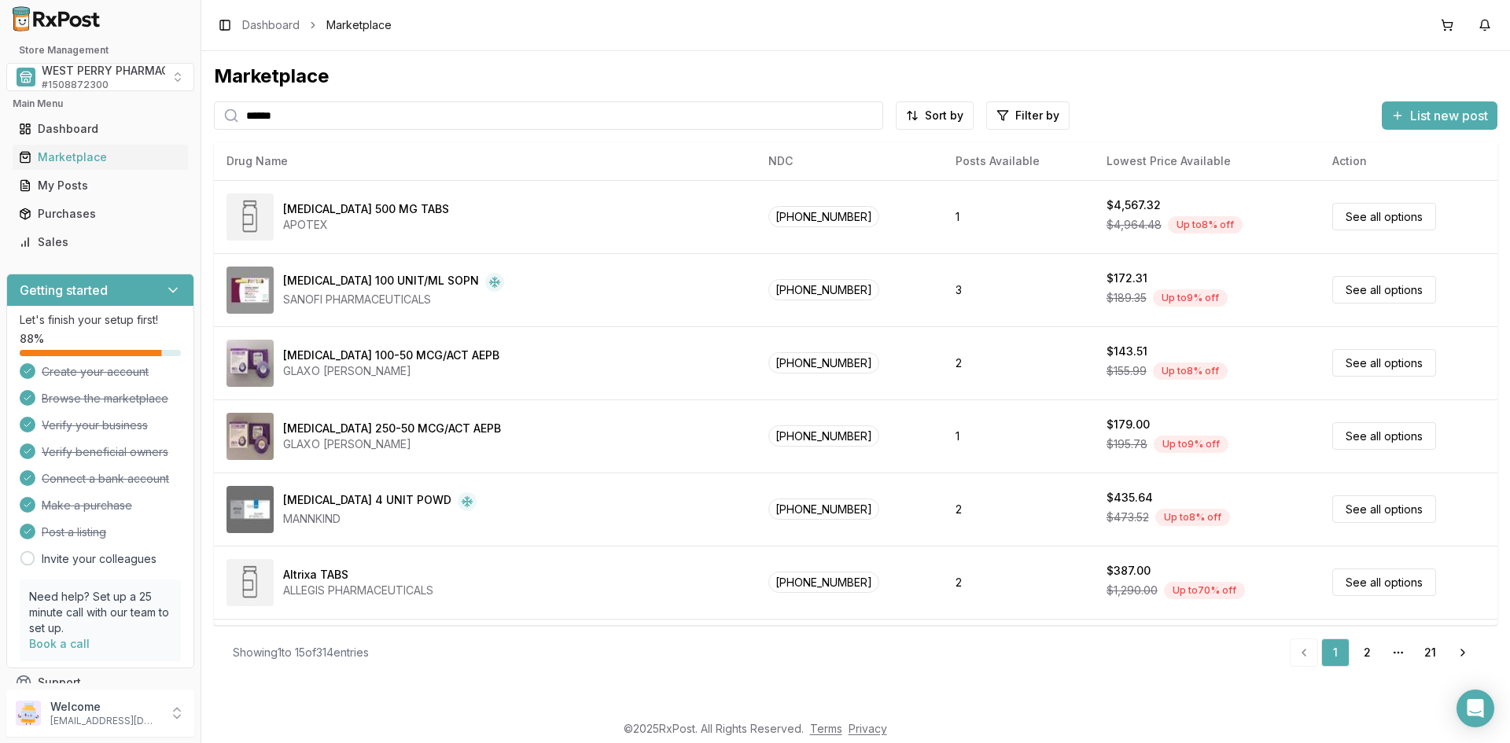
click at [322, 118] on input "******" at bounding box center [548, 115] width 669 height 28
drag, startPoint x: 320, startPoint y: 118, endPoint x: 179, endPoint y: 118, distance: 140.8
click at [182, 118] on div "Store Management WEST PERRY PHARMACY INC # 1508872300 Main Menu Dashboard Marke…" at bounding box center [755, 371] width 1510 height 743
type input "********"
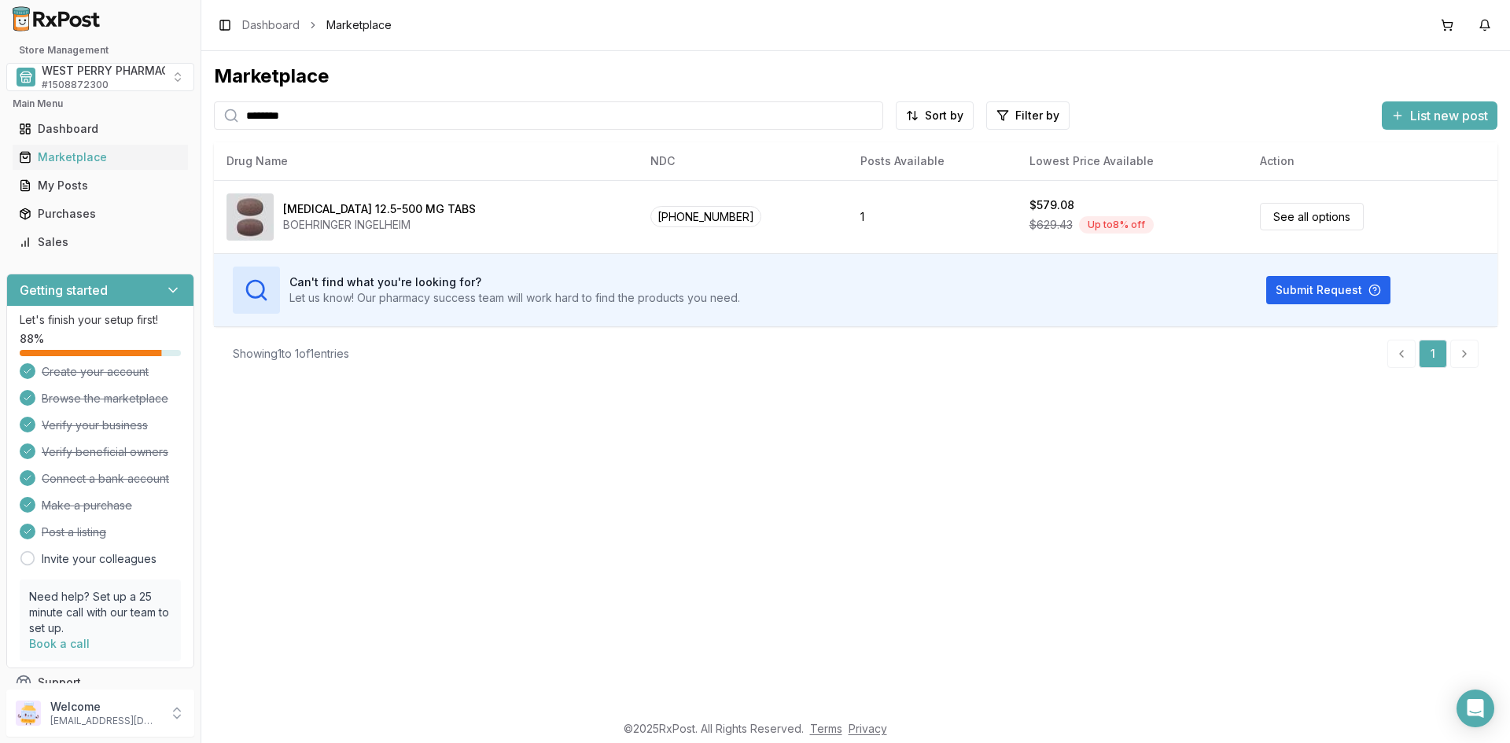
click at [1432, 490] on div "Marketplace ******** Sort by Filter by List new post Card Table NDC: 00597-0180…" at bounding box center [855, 381] width 1309 height 661
click at [867, 115] on input "********" at bounding box center [548, 115] width 669 height 28
click at [367, 114] on input "search" at bounding box center [548, 115] width 669 height 28
type input "*******"
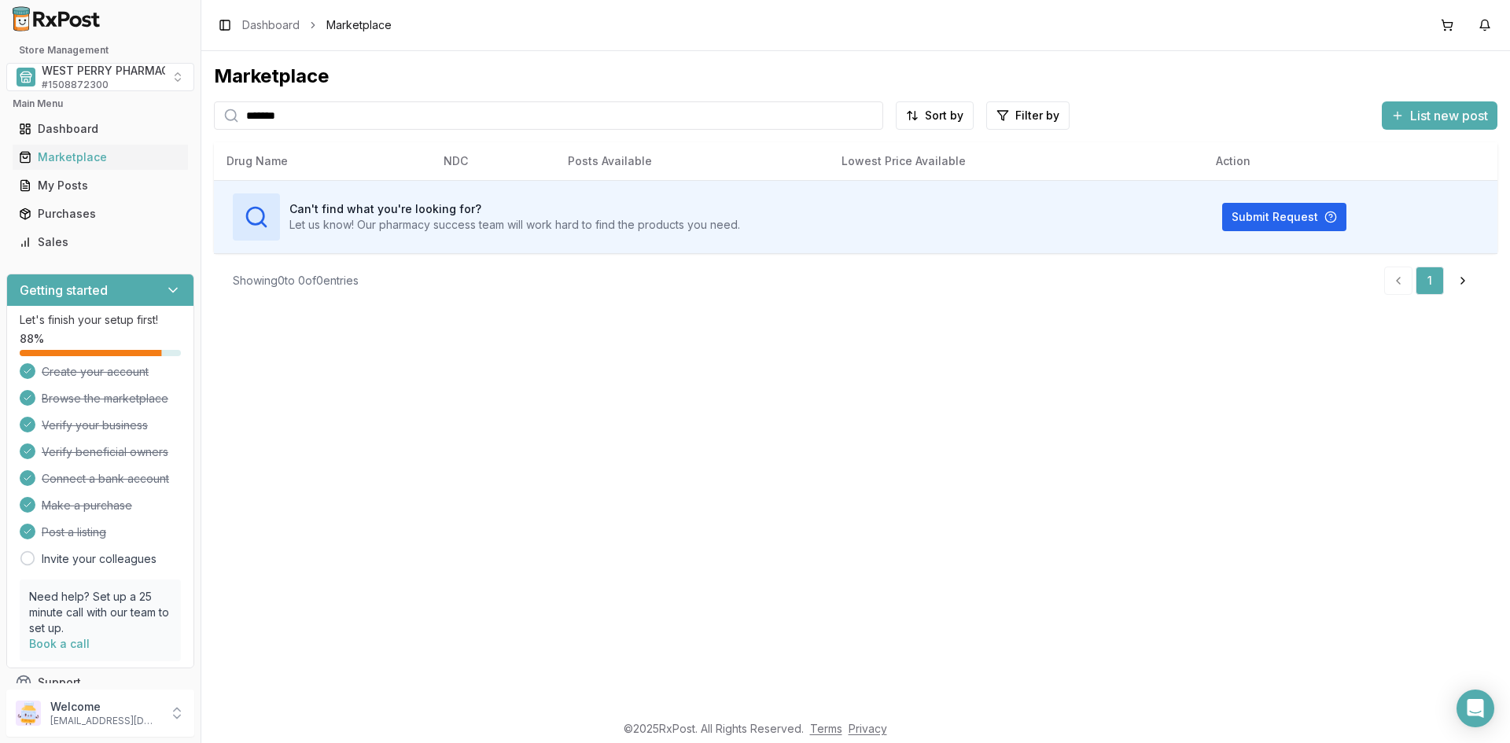
drag, startPoint x: 301, startPoint y: 115, endPoint x: 138, endPoint y: 115, distance: 162.8
click at [136, 115] on div "Store Management WEST PERRY PHARMACY INC # 1508872300 Main Menu Dashboard Marke…" at bounding box center [755, 371] width 1510 height 743
click at [543, 565] on div "Marketplace ******* Sort by Filter by List new post Card Table Can't find what …" at bounding box center [855, 381] width 1309 height 661
click at [1396, 388] on div "Marketplace ******* Sort by Filter by List new post Card Table Can't find what …" at bounding box center [855, 381] width 1309 height 661
click at [79, 81] on span "# 1508872300" at bounding box center [75, 85] width 67 height 13
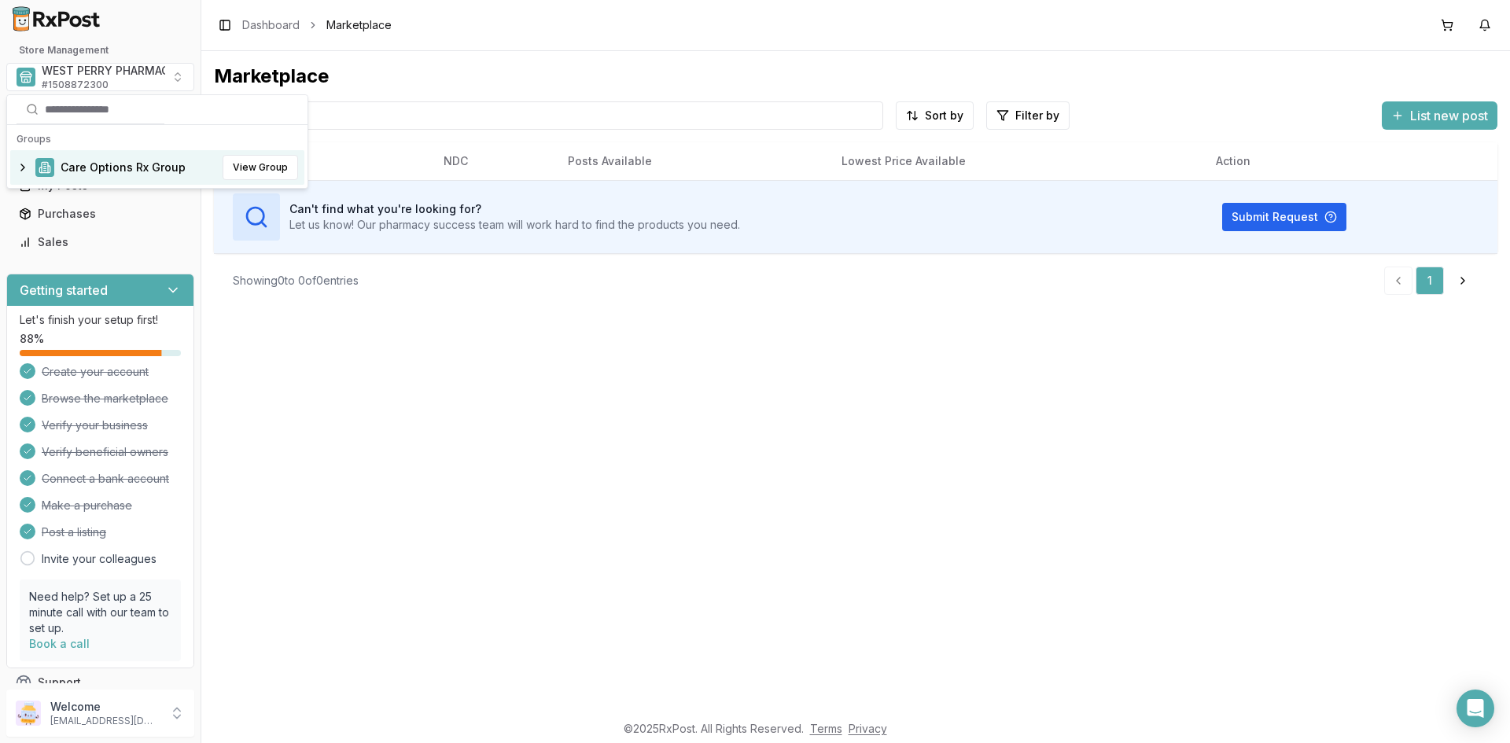
click at [103, 164] on span "Care Options Rx Group" at bounding box center [123, 168] width 125 height 16
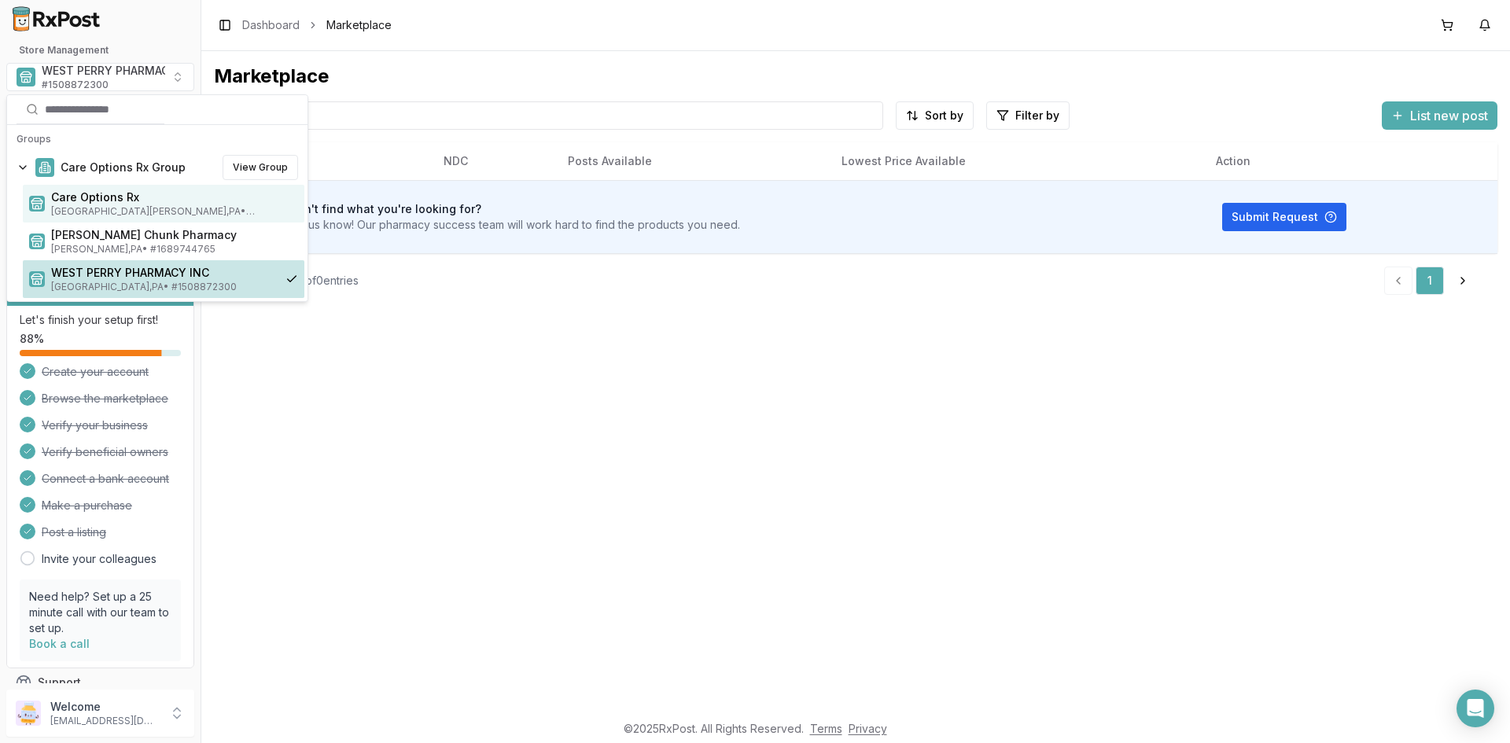
click at [101, 209] on span "Mount Holly Springs , PA • # 1932201860" at bounding box center [174, 211] width 247 height 13
click at [114, 202] on span "Care Options Rx" at bounding box center [174, 198] width 247 height 16
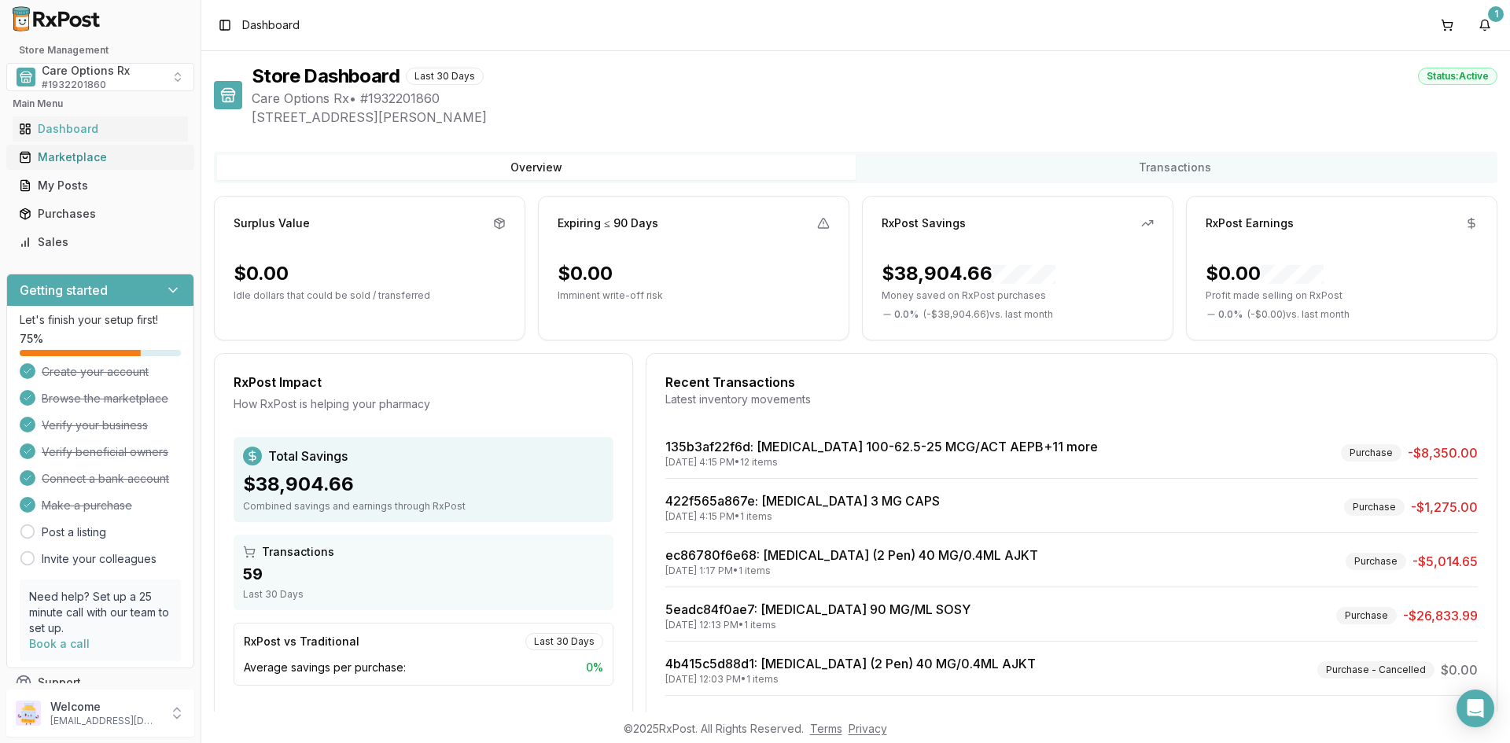
click at [87, 156] on div "Marketplace" at bounding box center [100, 157] width 163 height 16
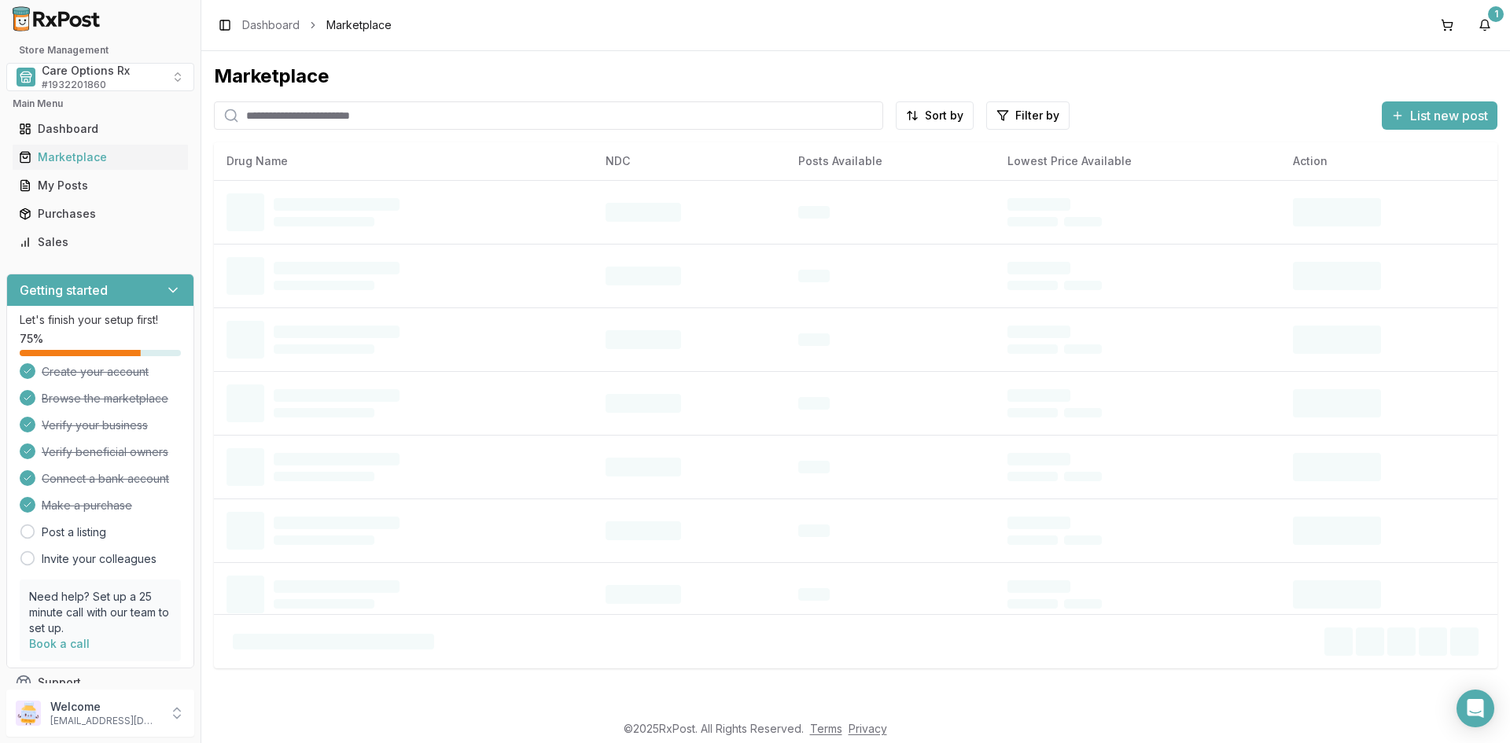
click at [326, 117] on input "search" at bounding box center [548, 115] width 669 height 28
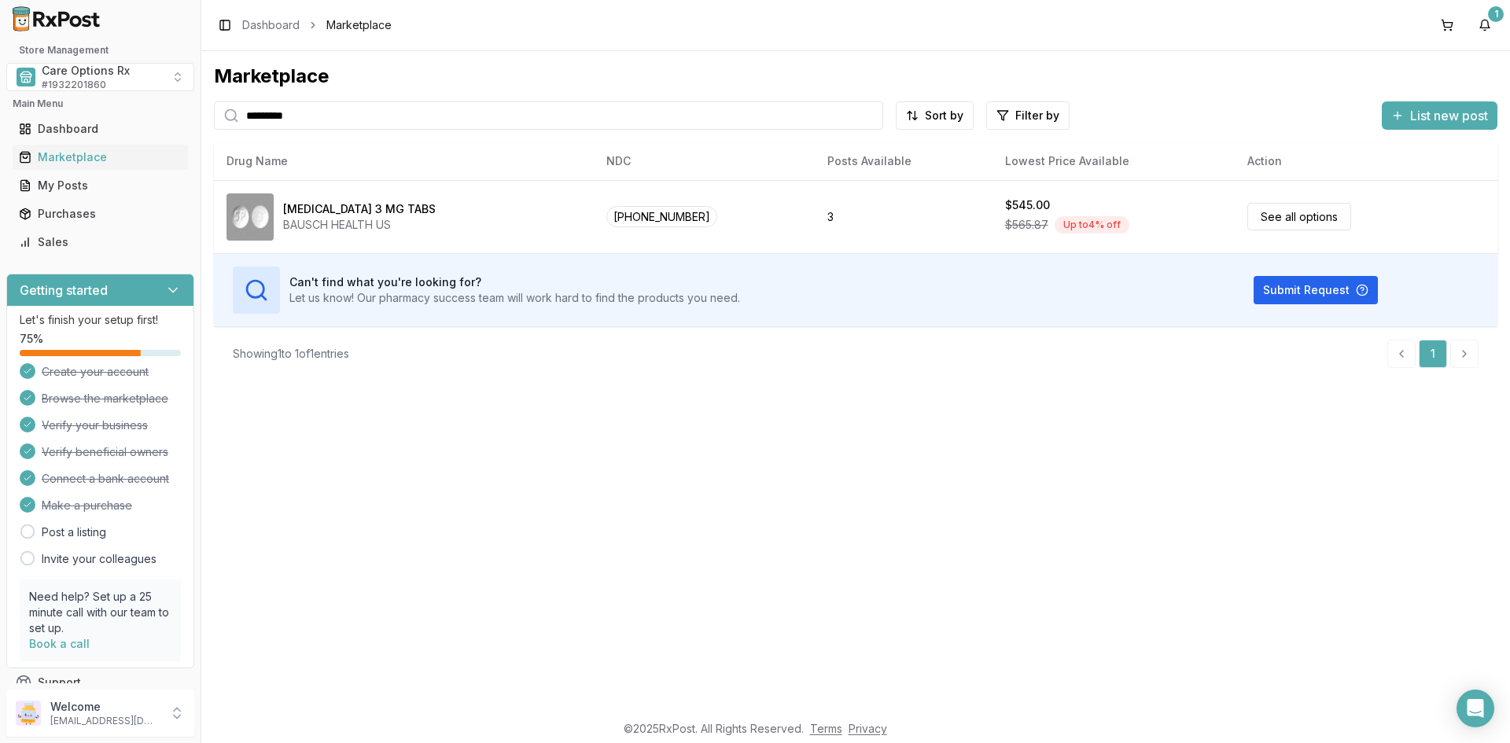
drag, startPoint x: 315, startPoint y: 112, endPoint x: 208, endPoint y: 115, distance: 107.0
click at [208, 115] on div "Marketplace ********* Sort by Filter by List new post Card Table NDC: 65649-000…" at bounding box center [855, 381] width 1309 height 661
type input "*******"
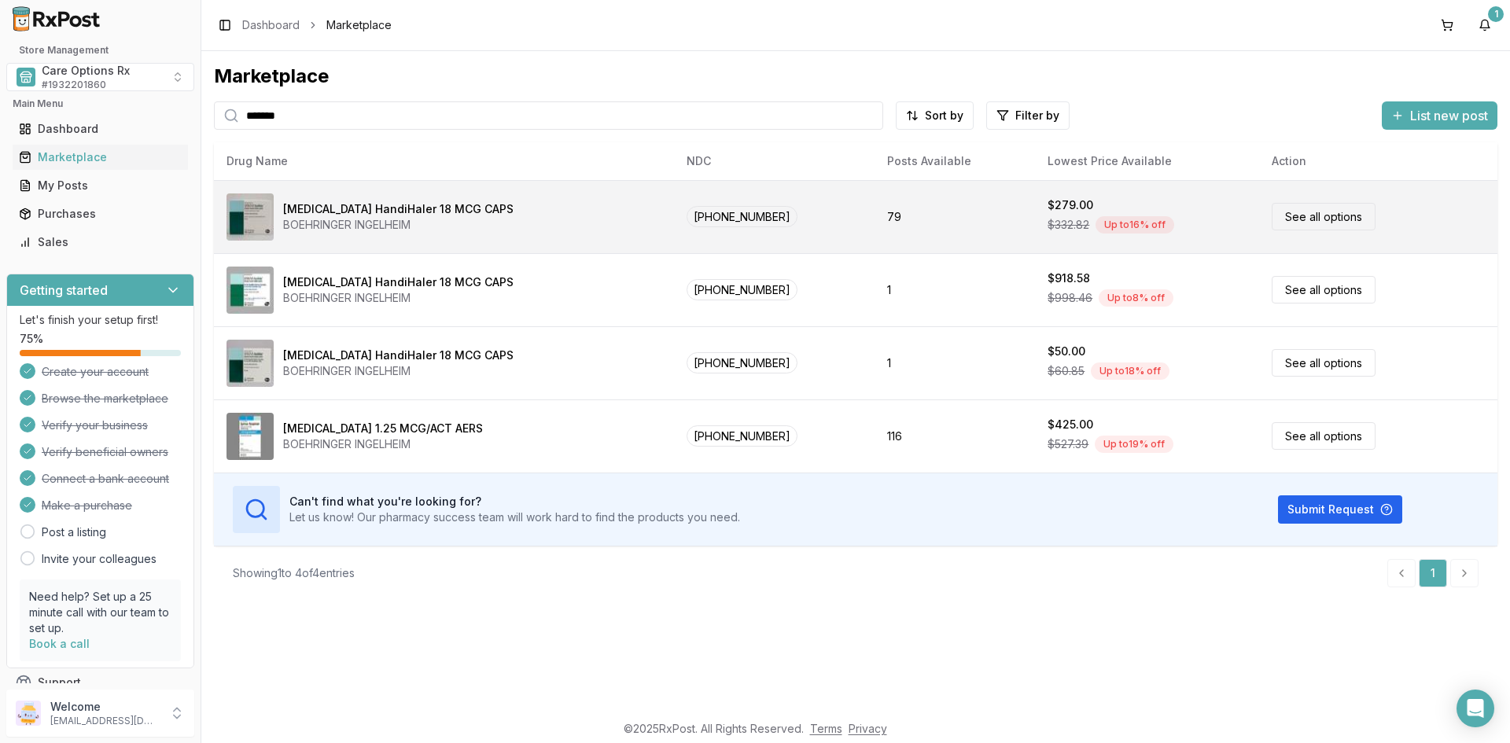
drag, startPoint x: 401, startPoint y: 222, endPoint x: 383, endPoint y: 219, distance: 18.4
click at [383, 219] on div "BOEHRINGER INGELHEIM" at bounding box center [398, 225] width 230 height 16
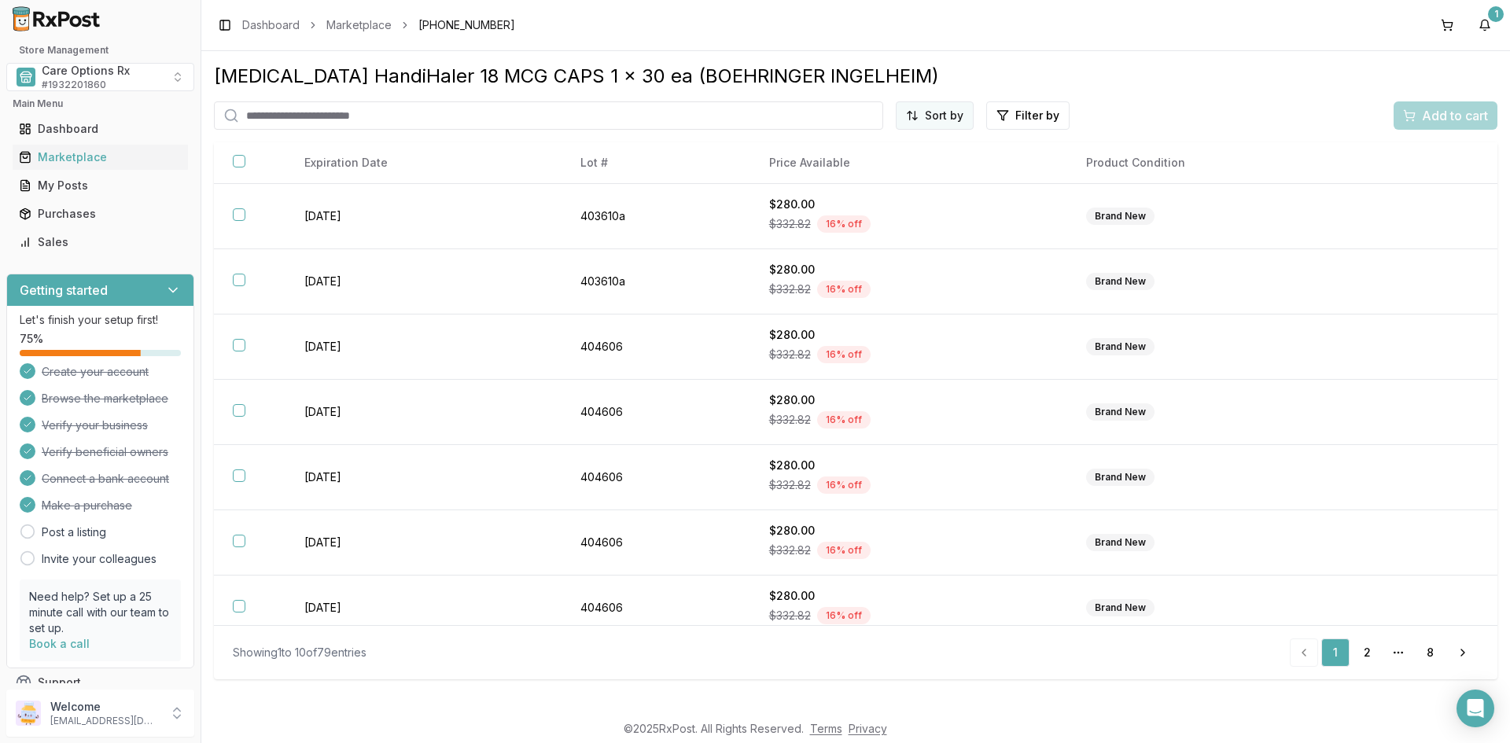
click at [935, 117] on html "Store Management Care Options Rx # 1932201860 Main Menu Dashboard Marketplace M…" at bounding box center [755, 371] width 1510 height 743
click at [913, 200] on div "Best Discount (High to Low)" at bounding box center [896, 207] width 149 height 41
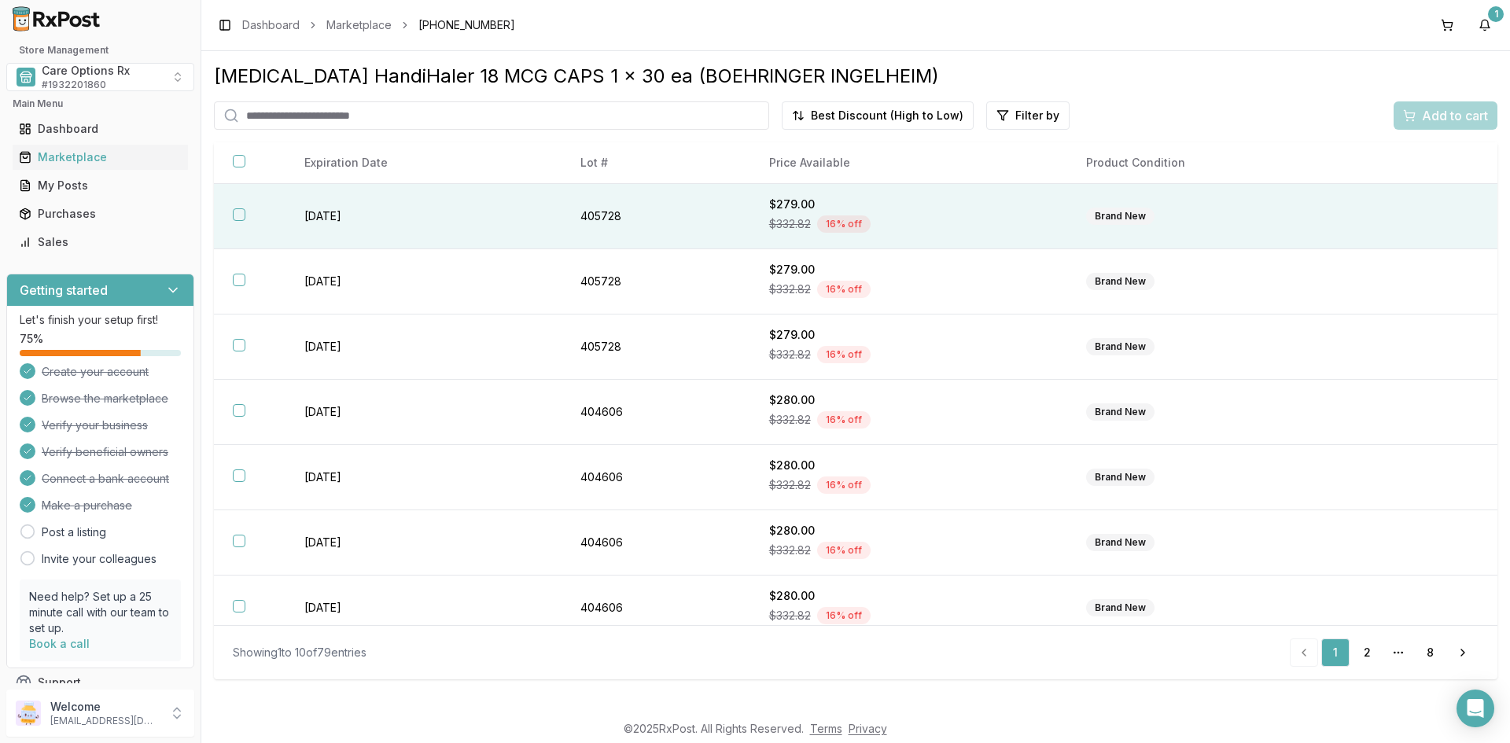
click at [282, 211] on th at bounding box center [250, 216] width 72 height 65
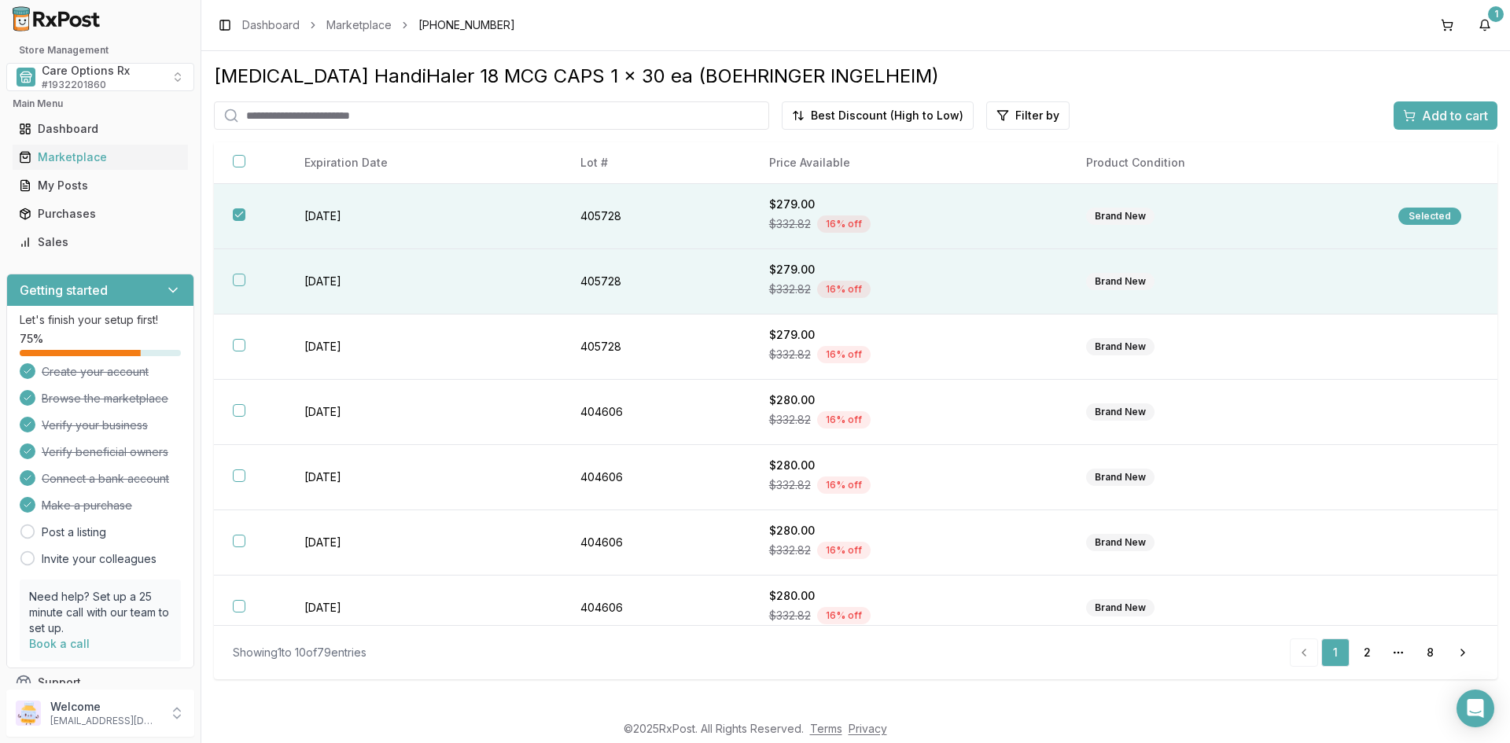
click at [297, 278] on td "[DATE]" at bounding box center [424, 281] width 276 height 65
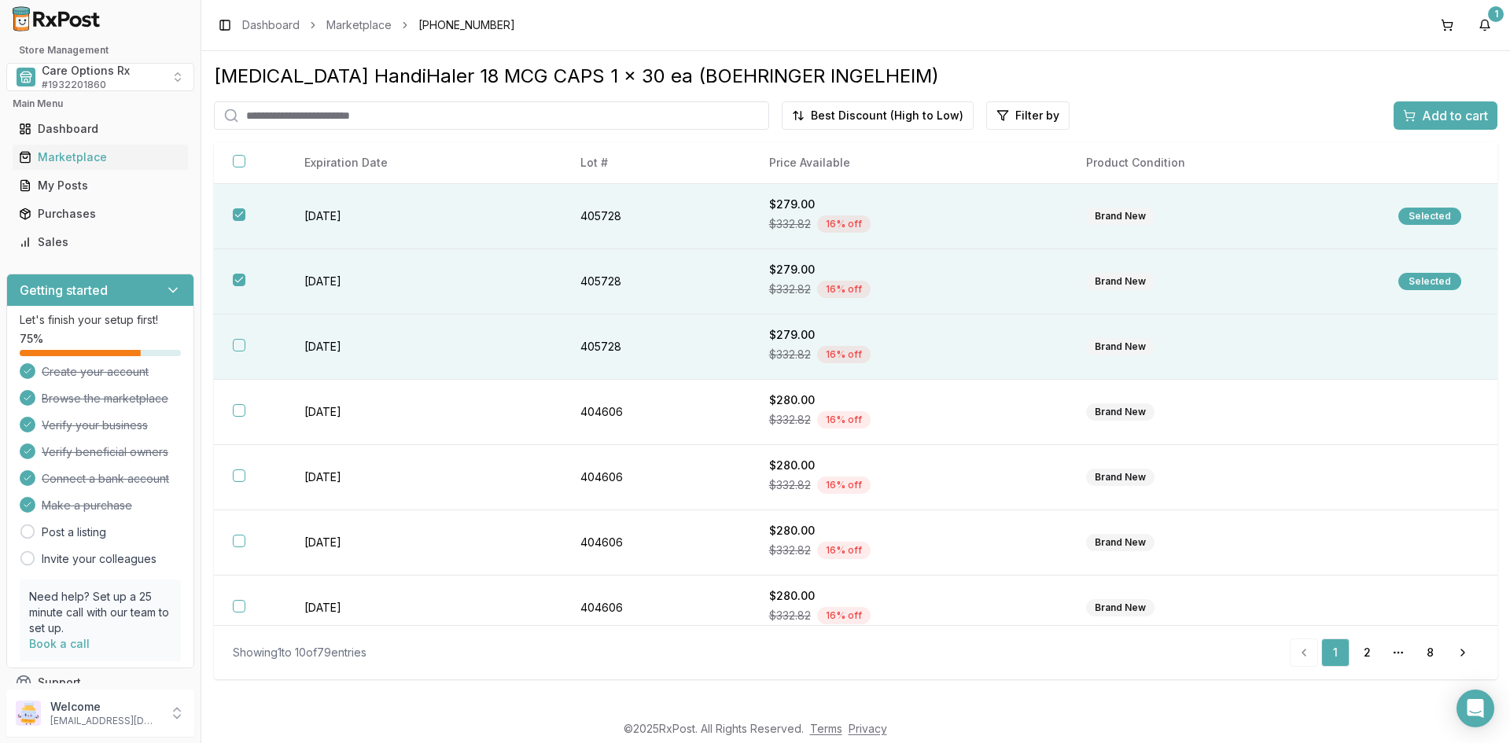
click at [356, 340] on td "[DATE]" at bounding box center [424, 347] width 276 height 65
click at [1450, 114] on span "Add to cart" at bounding box center [1455, 115] width 66 height 19
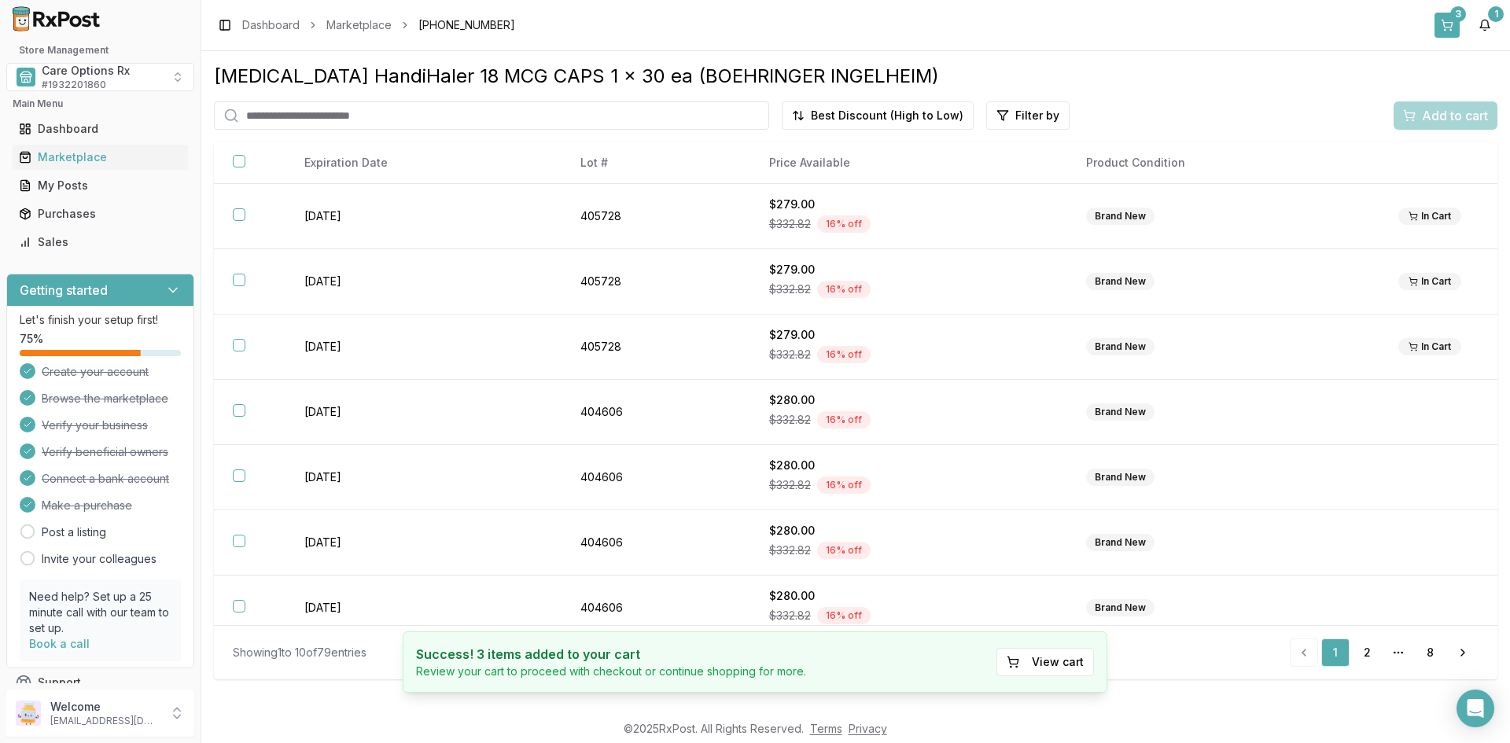
click at [1442, 27] on button "3" at bounding box center [1447, 25] width 25 height 25
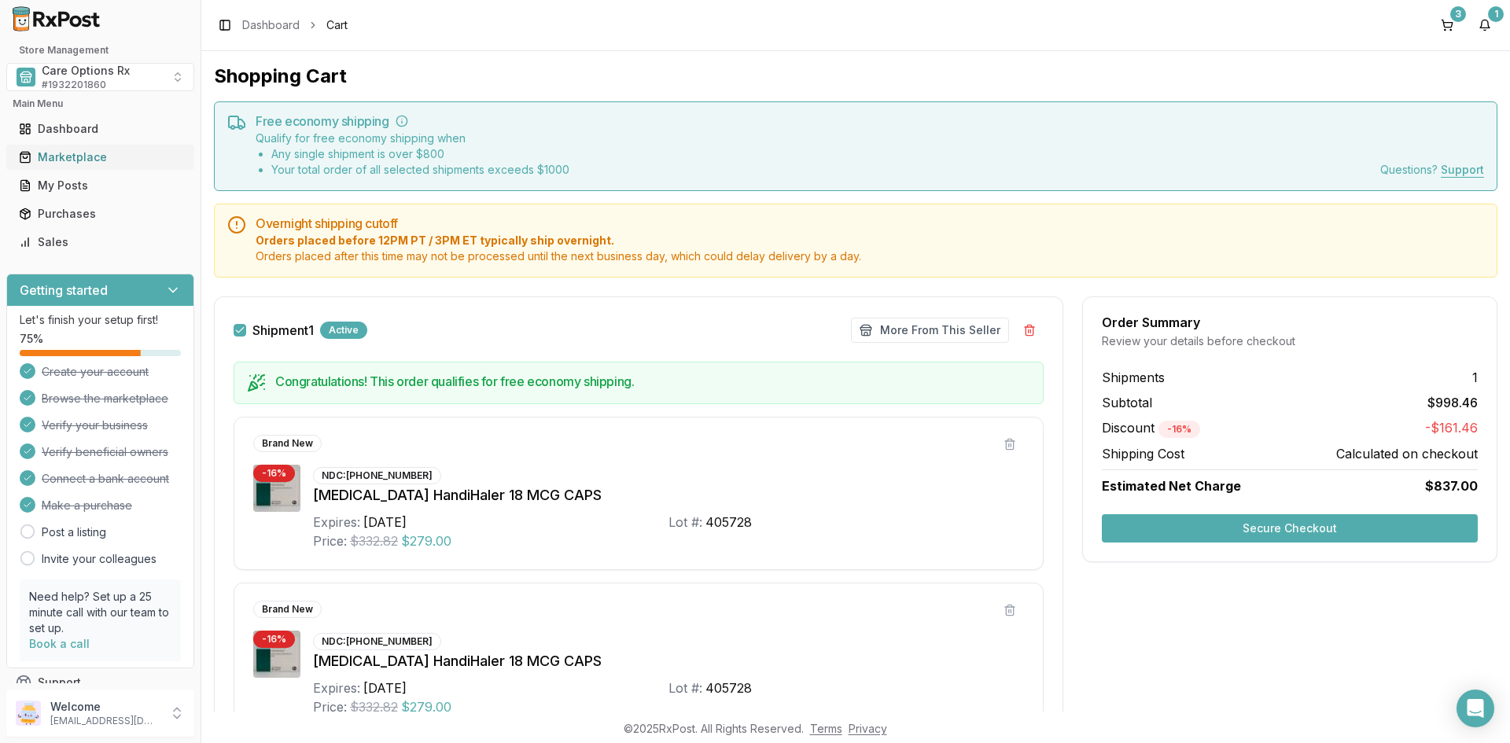
click at [70, 153] on div "Marketplace" at bounding box center [100, 157] width 163 height 16
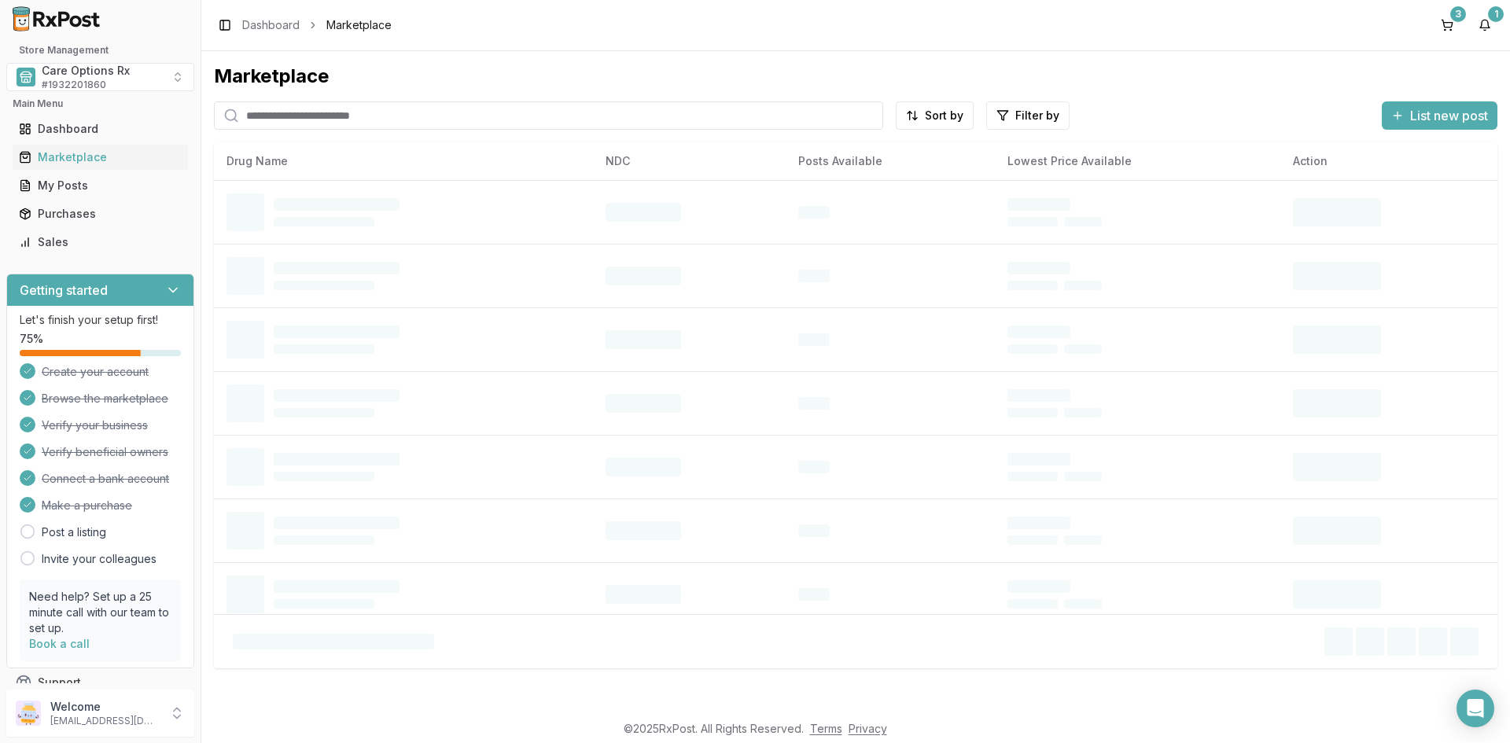
click at [300, 114] on input "search" at bounding box center [548, 115] width 669 height 28
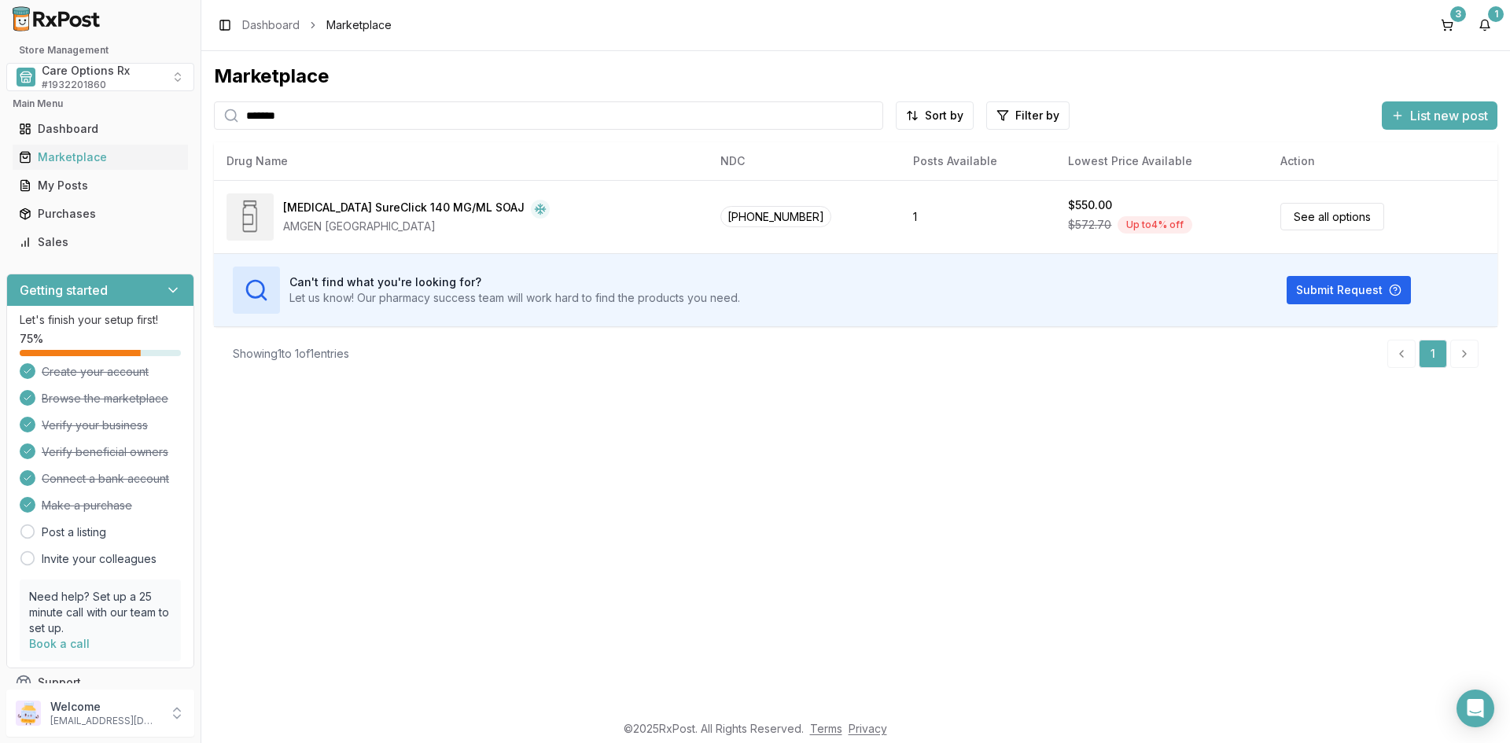
drag, startPoint x: 295, startPoint y: 118, endPoint x: 162, endPoint y: 106, distance: 133.4
click at [162, 106] on div "Store Management Care Options Rx # 1932201860 Main Menu Dashboard Marketplace M…" at bounding box center [755, 371] width 1510 height 743
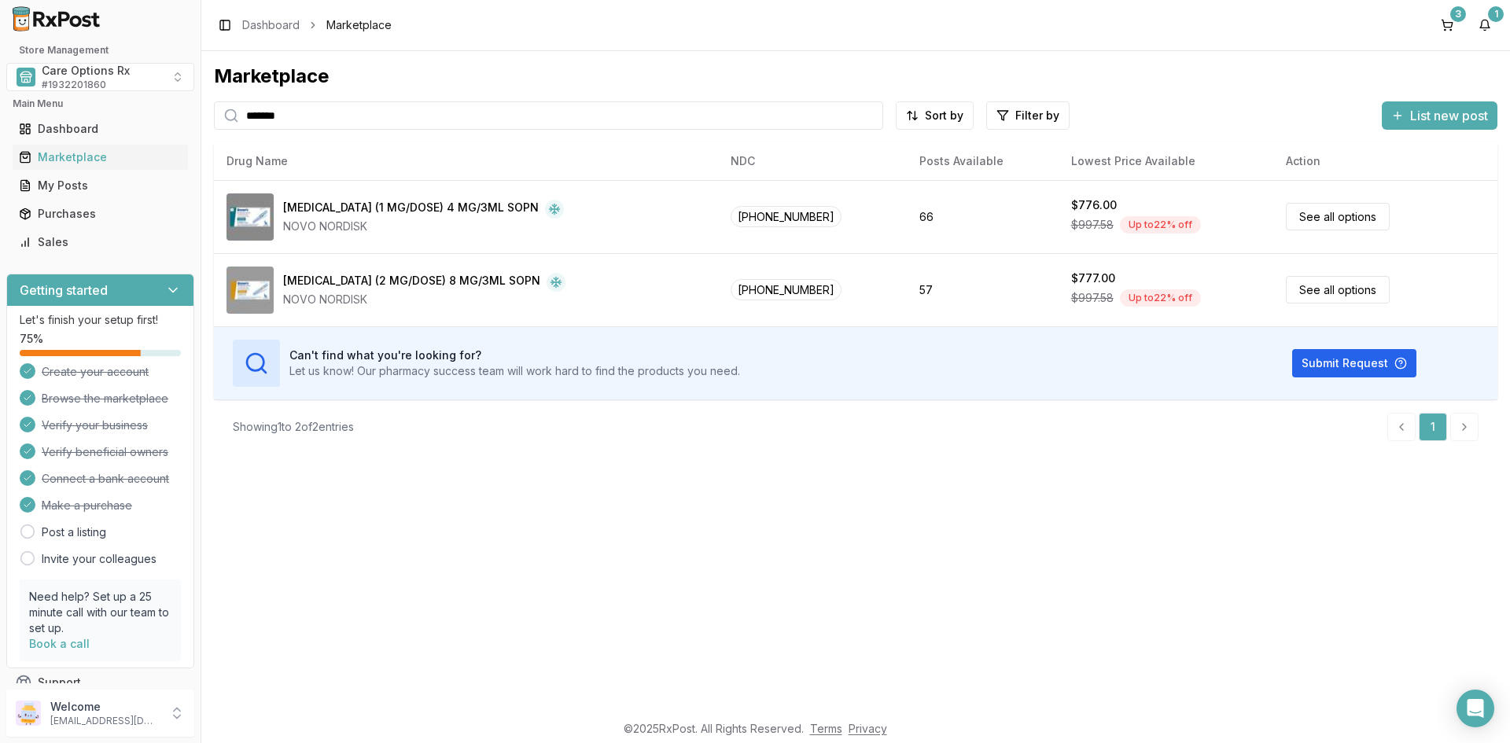
drag, startPoint x: 254, startPoint y: 123, endPoint x: 193, endPoint y: 124, distance: 61.4
click at [201, 123] on div "Store Management Care Options Rx # 1932201860 Main Menu Dashboard Marketplace M…" at bounding box center [755, 371] width 1510 height 743
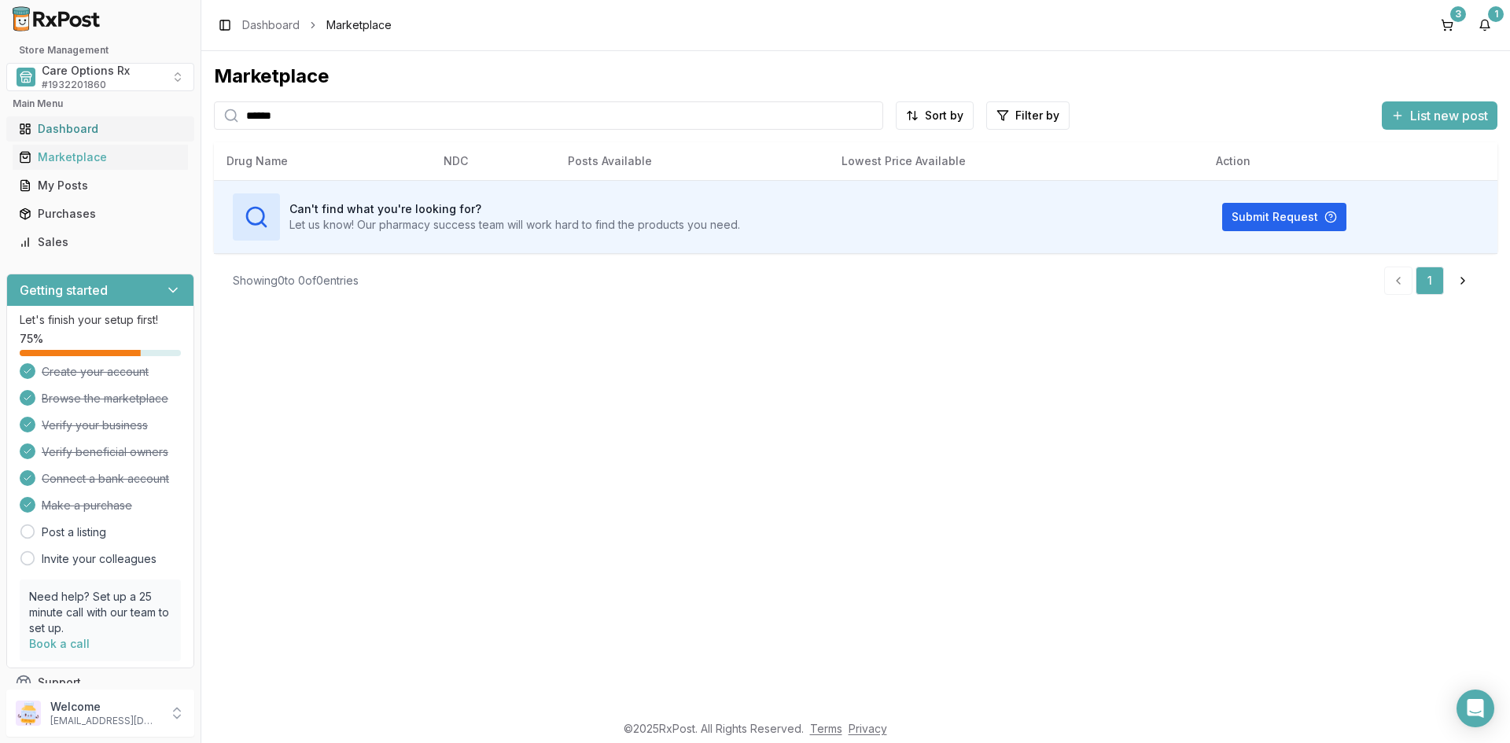
drag, startPoint x: 301, startPoint y: 113, endPoint x: 109, endPoint y: 118, distance: 192.0
click at [113, 115] on div "Store Management Care Options Rx # 1932201860 Main Menu Dashboard Marketplace M…" at bounding box center [755, 371] width 1510 height 743
drag, startPoint x: 326, startPoint y: 118, endPoint x: 171, endPoint y: 125, distance: 155.1
click at [173, 121] on div "Store Management Care Options Rx # 1932201860 Main Menu Dashboard Marketplace M…" at bounding box center [755, 371] width 1510 height 743
drag, startPoint x: 317, startPoint y: 116, endPoint x: 123, endPoint y: 110, distance: 193.6
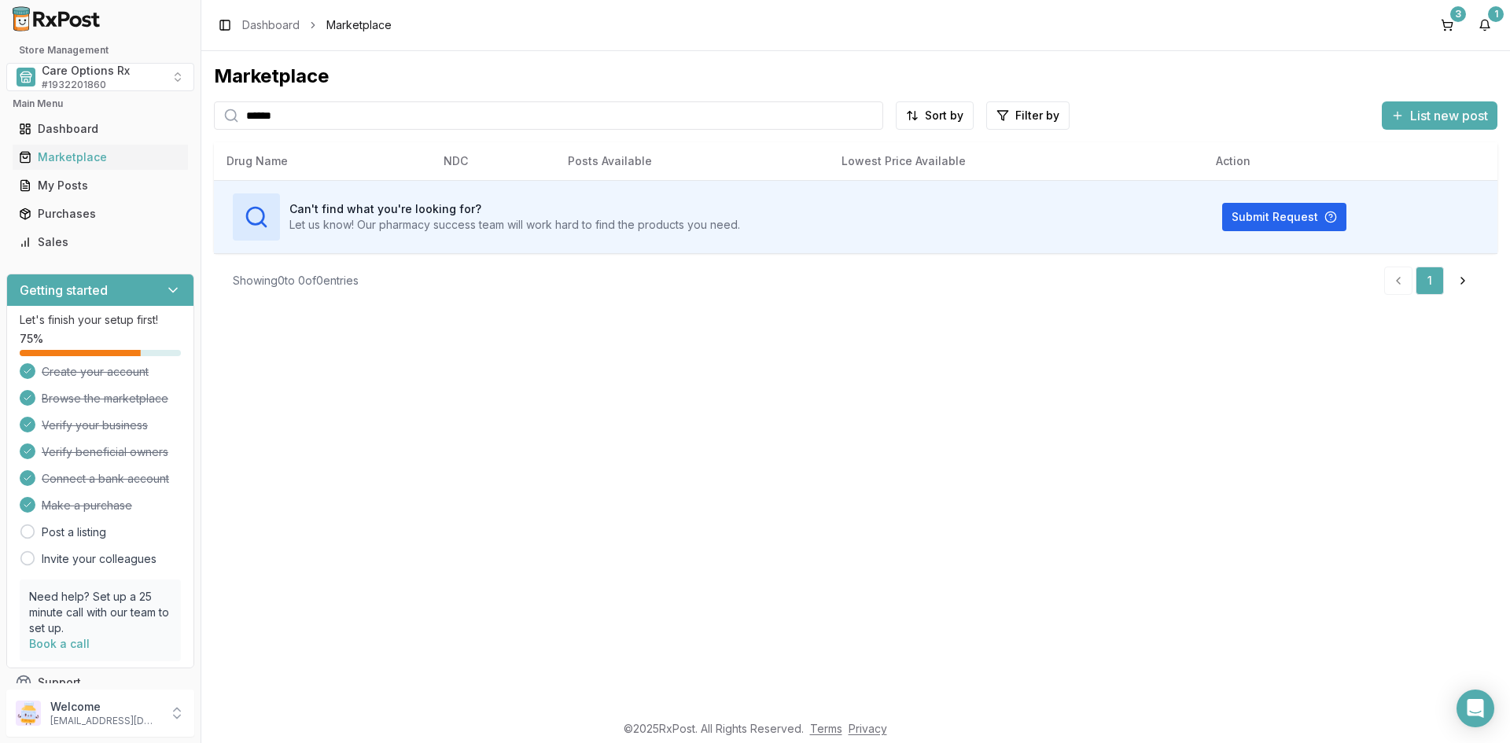
click at [124, 110] on div "Store Management Care Options Rx # 1932201860 Main Menu Dashboard Marketplace M…" at bounding box center [755, 371] width 1510 height 743
drag, startPoint x: 302, startPoint y: 117, endPoint x: 136, endPoint y: 106, distance: 166.3
click at [136, 106] on div "Store Management Care Options Rx # 1932201860 Main Menu Dashboard Marketplace M…" at bounding box center [755, 371] width 1510 height 743
type input "********"
click at [335, 386] on div "Marketplace ******** Sort by Filter by List new post Card Table Can't find what…" at bounding box center [855, 381] width 1309 height 661
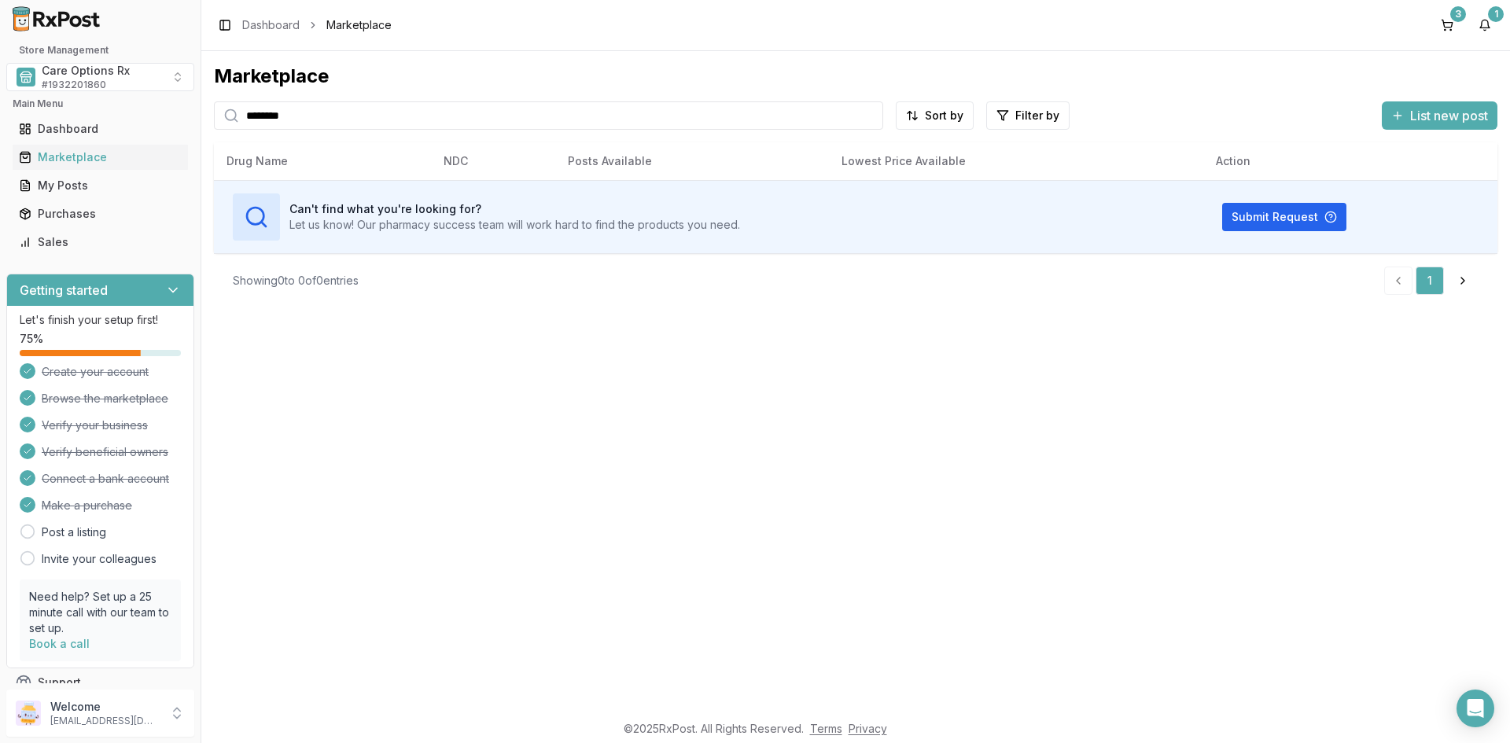
click at [322, 124] on input "********" at bounding box center [548, 115] width 669 height 28
drag, startPoint x: 266, startPoint y: 113, endPoint x: 79, endPoint y: 109, distance: 186.4
click at [79, 109] on div "Store Management Care Options Rx # 1932201860 Main Menu Dashboard Marketplace M…" at bounding box center [755, 371] width 1510 height 743
type input "*********"
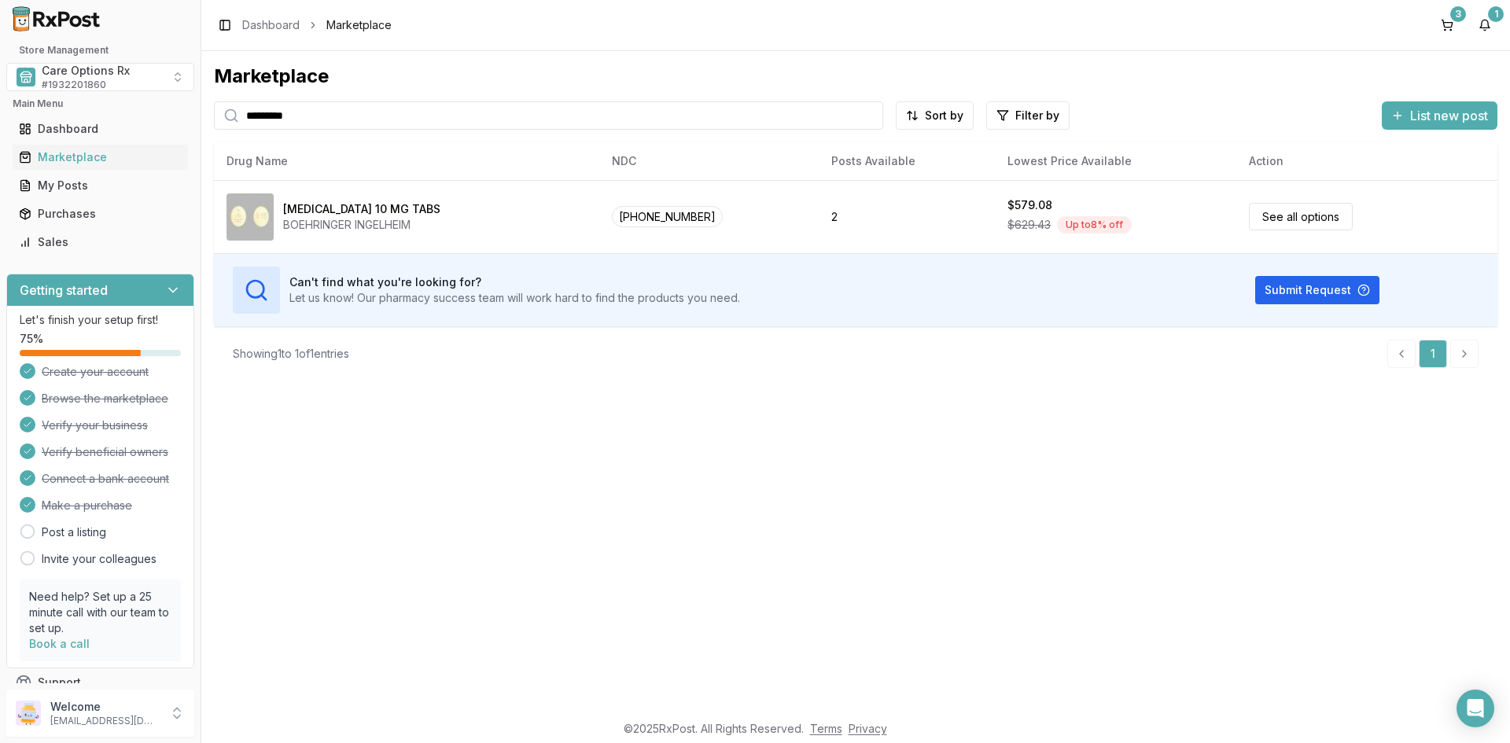
drag, startPoint x: 329, startPoint y: 113, endPoint x: 124, endPoint y: 113, distance: 204.5
click at [124, 113] on div "Store Management Care Options Rx # 1932201860 Main Menu Dashboard Marketplace M…" at bounding box center [755, 371] width 1510 height 743
drag, startPoint x: 739, startPoint y: 540, endPoint x: 760, endPoint y: 501, distance: 44.7
click at [739, 540] on div "Marketplace ********* Sort by Filter by List new post Card Table NDC: [PHONE_NU…" at bounding box center [855, 381] width 1309 height 661
click at [1450, 15] on button "3" at bounding box center [1447, 25] width 25 height 25
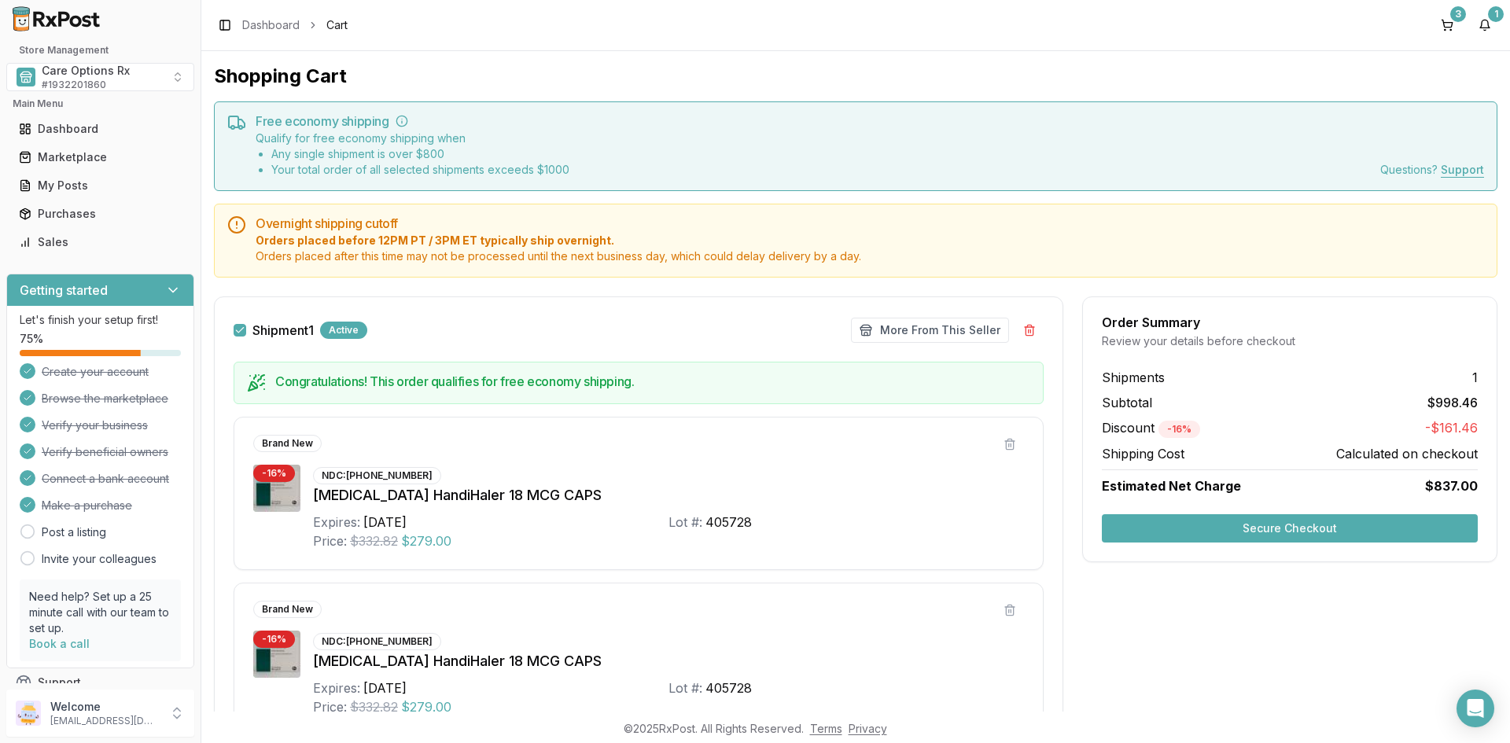
click at [1225, 524] on button "Secure Checkout" at bounding box center [1290, 528] width 376 height 28
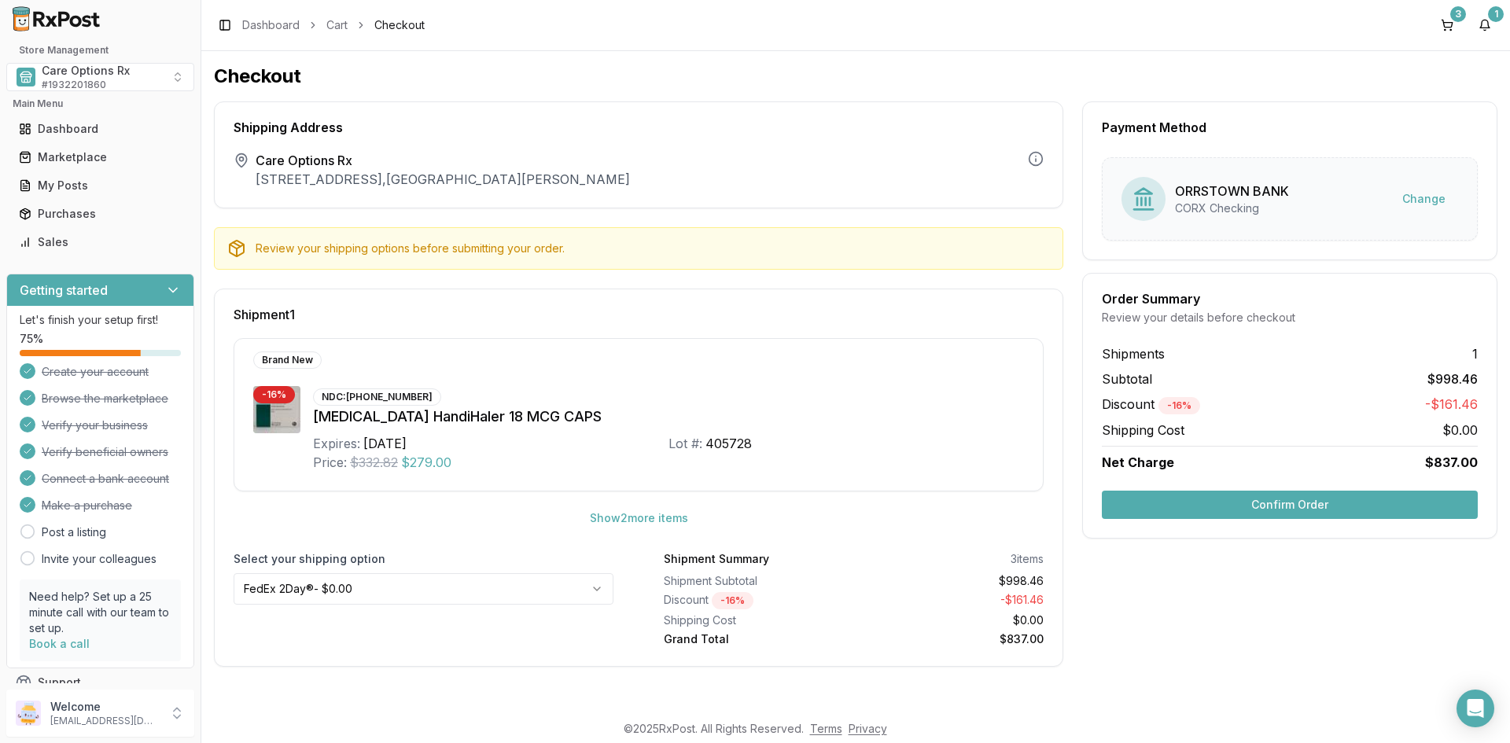
click at [1179, 507] on button "Confirm Order" at bounding box center [1290, 505] width 376 height 28
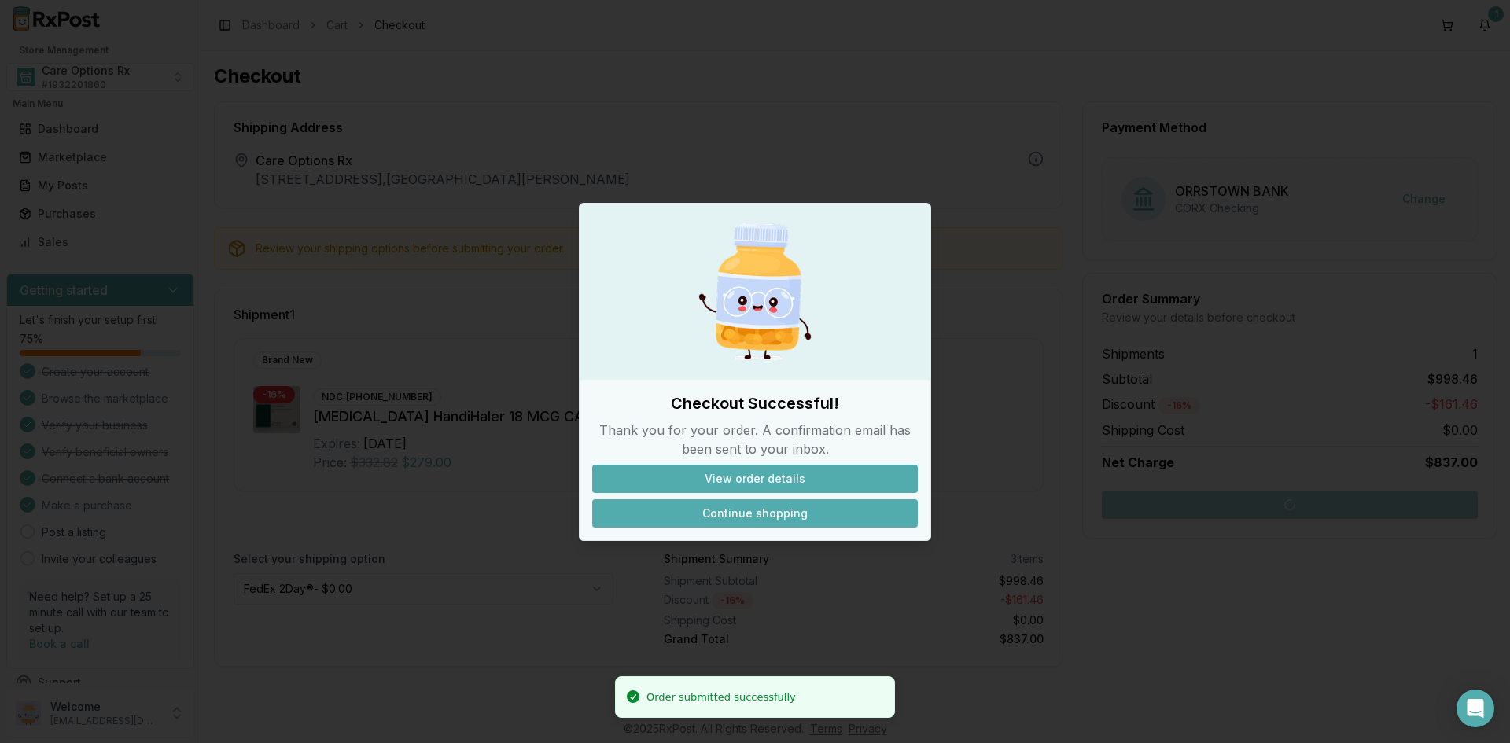
click at [694, 521] on button "Continue shopping" at bounding box center [755, 513] width 326 height 28
